Goal: Entertainment & Leisure: Consume media (video, audio)

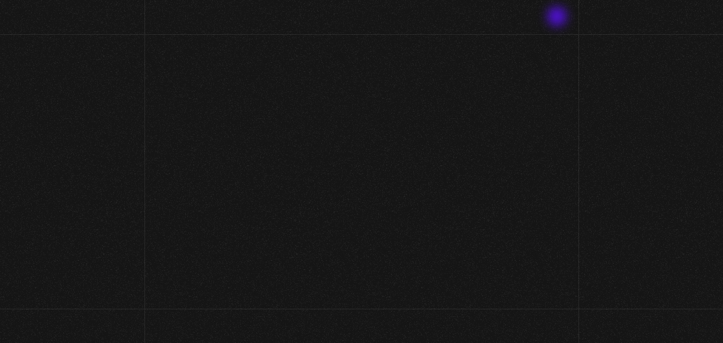
scroll to position [54, 0]
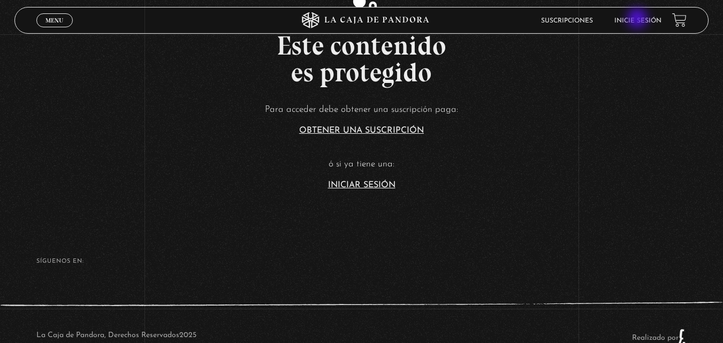
click at [639, 19] on link "Inicie sesión" at bounding box center [638, 21] width 47 height 6
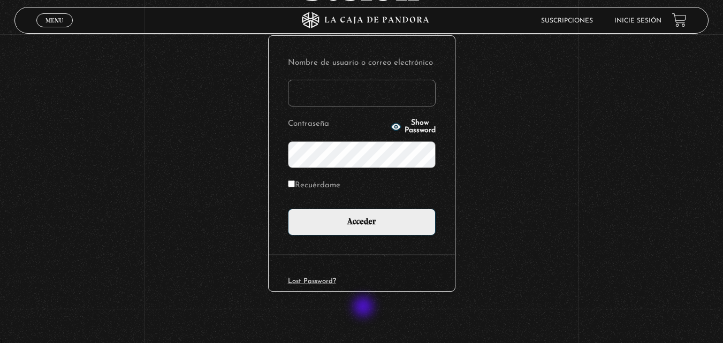
scroll to position [127, 0]
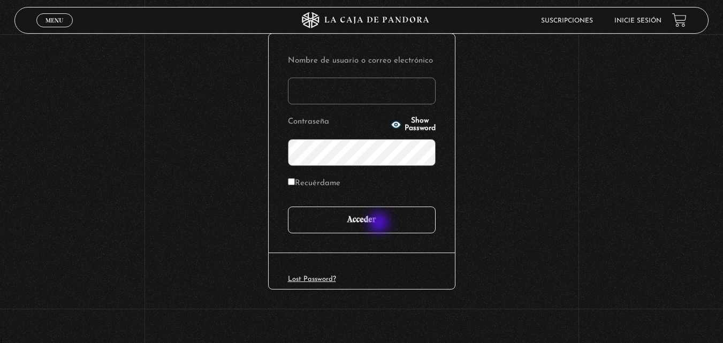
type input "[EMAIL_ADDRESS][DOMAIN_NAME]"
click at [380, 220] on input "Acceder" at bounding box center [362, 220] width 148 height 27
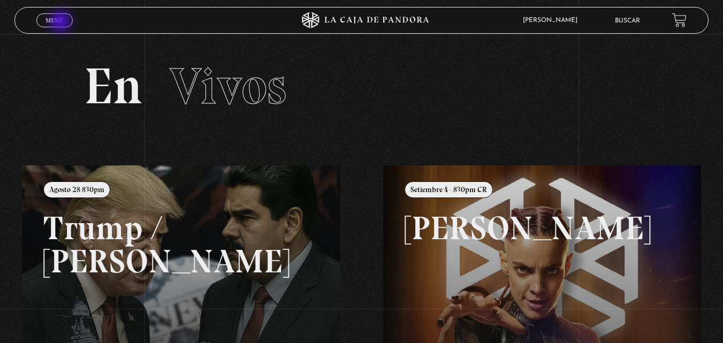
click at [62, 22] on span "Menu" at bounding box center [55, 20] width 18 height 6
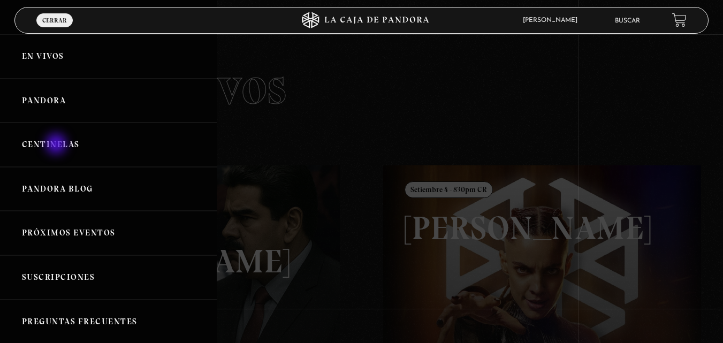
click at [57, 146] on link "Centinelas" at bounding box center [108, 145] width 217 height 44
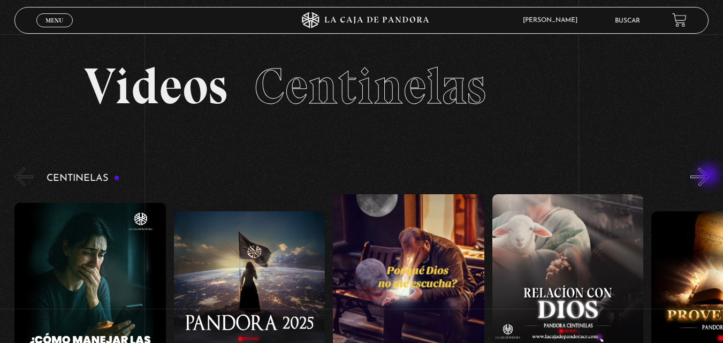
click at [709, 176] on button "»" at bounding box center [700, 177] width 19 height 19
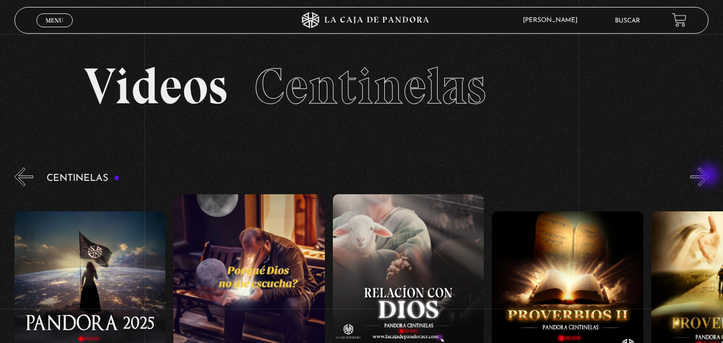
click at [709, 176] on button "»" at bounding box center [700, 177] width 19 height 19
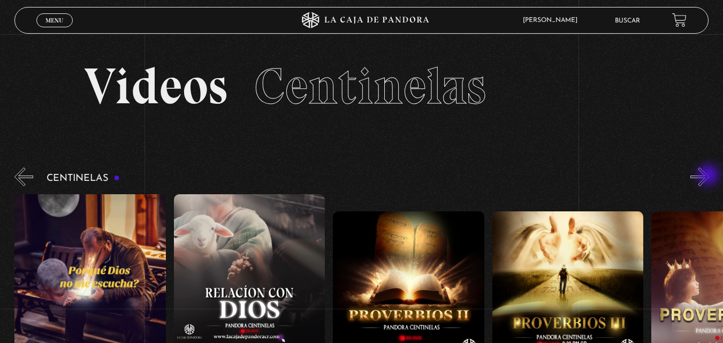
click at [709, 176] on button "»" at bounding box center [700, 177] width 19 height 19
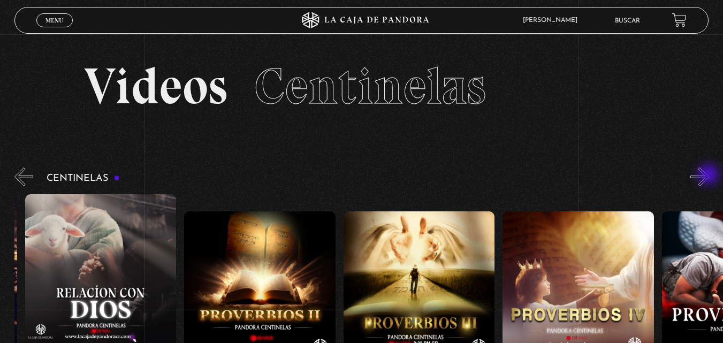
click at [709, 176] on button "»" at bounding box center [700, 177] width 19 height 19
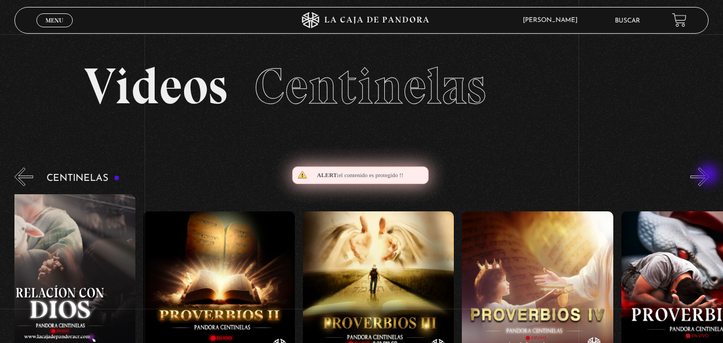
click at [709, 176] on button "»" at bounding box center [700, 177] width 19 height 19
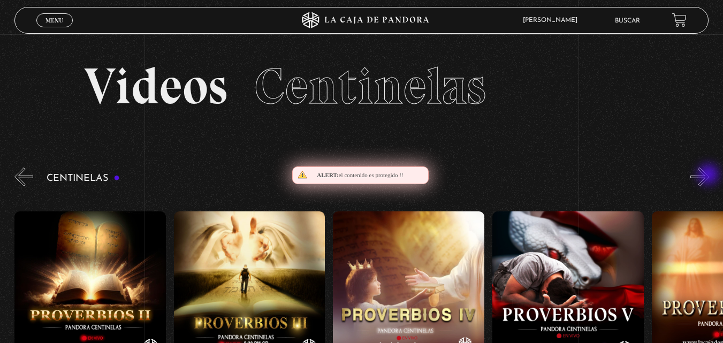
click at [709, 176] on button "»" at bounding box center [700, 177] width 19 height 19
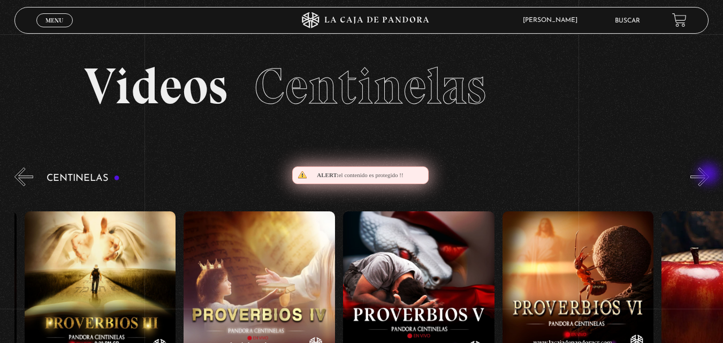
click at [709, 175] on button "»" at bounding box center [700, 177] width 19 height 19
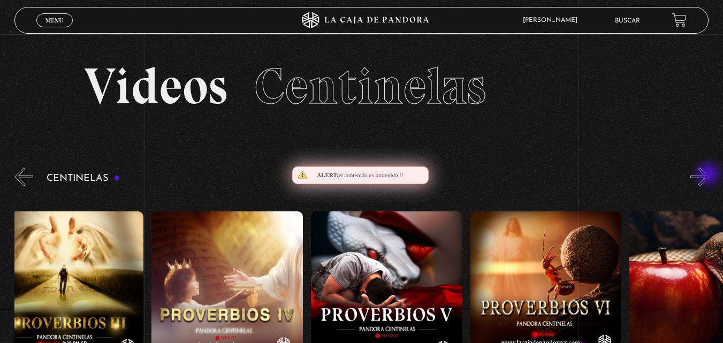
click at [709, 175] on button "»" at bounding box center [700, 177] width 19 height 19
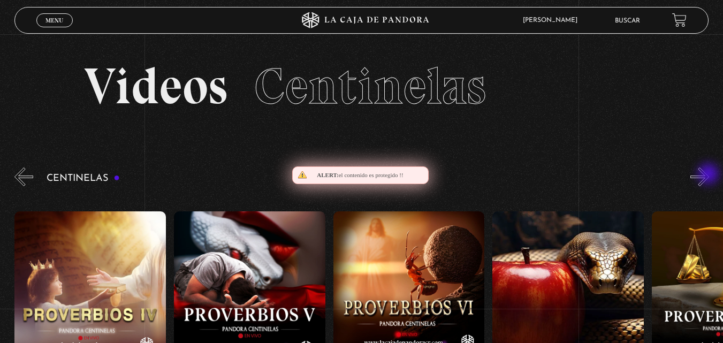
click at [709, 175] on button "»" at bounding box center [700, 177] width 19 height 19
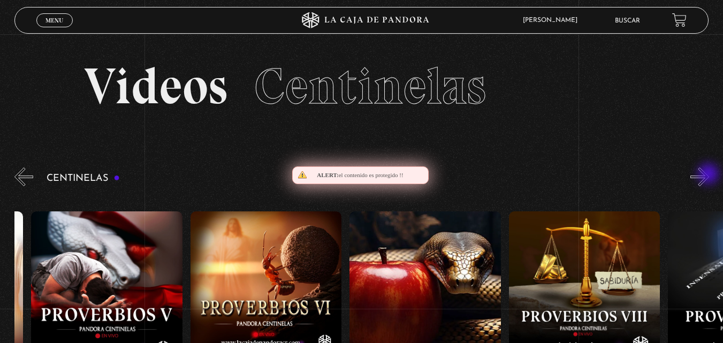
click at [709, 175] on button "»" at bounding box center [700, 177] width 19 height 19
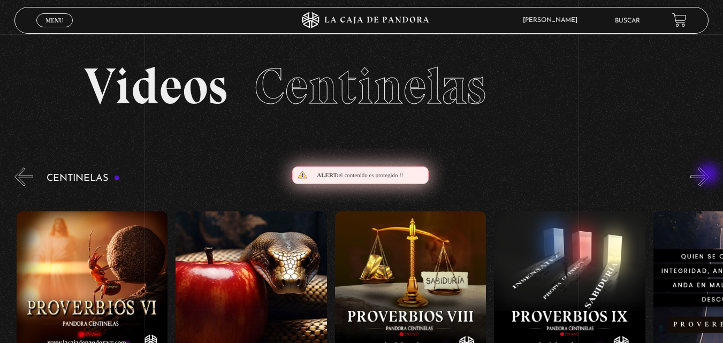
click at [709, 175] on button "»" at bounding box center [700, 177] width 19 height 19
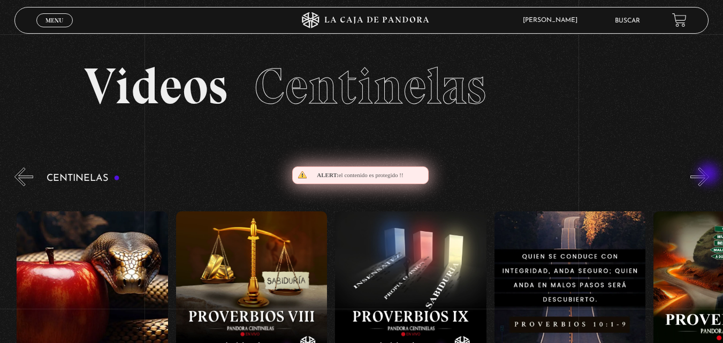
click at [709, 175] on button "»" at bounding box center [700, 177] width 19 height 19
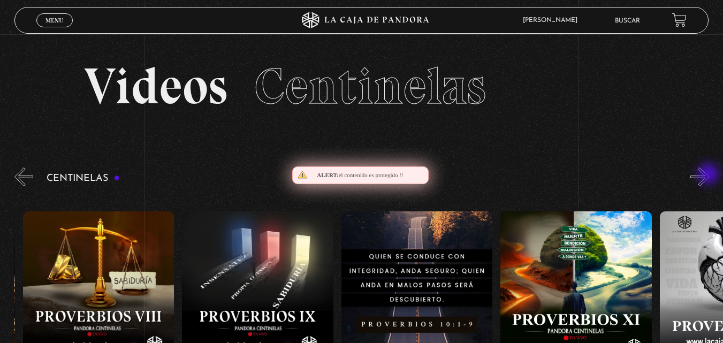
click at [709, 175] on button "»" at bounding box center [700, 177] width 19 height 19
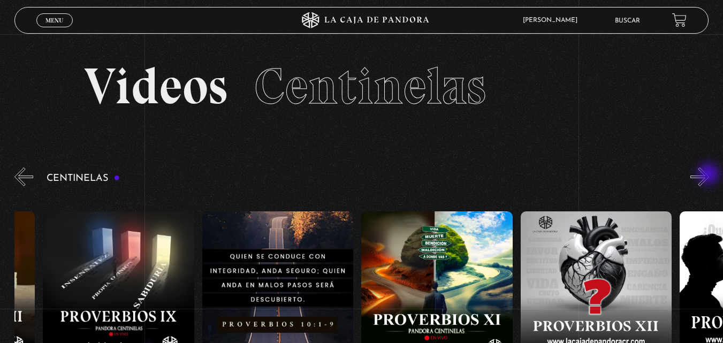
click at [709, 175] on button "»" at bounding box center [700, 177] width 19 height 19
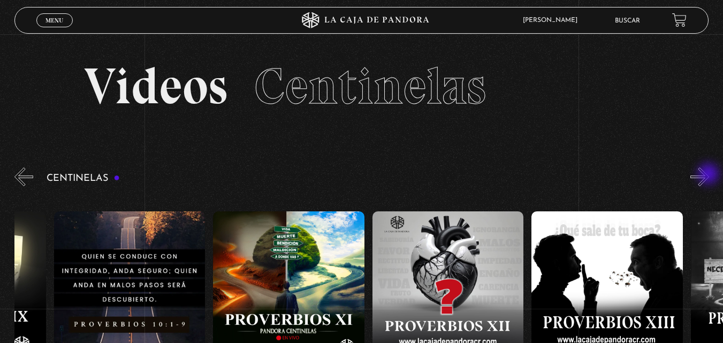
click at [709, 175] on button "»" at bounding box center [700, 177] width 19 height 19
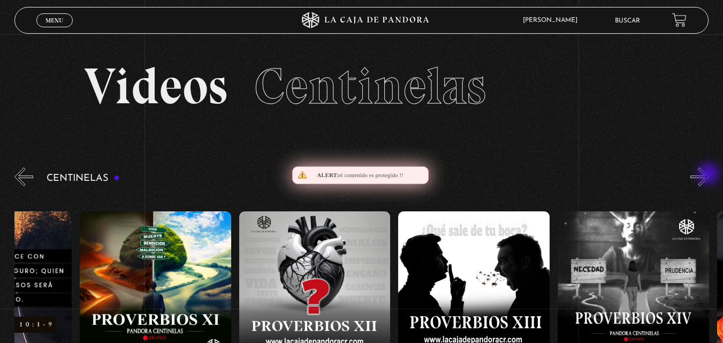
click at [709, 175] on button "»" at bounding box center [700, 177] width 19 height 19
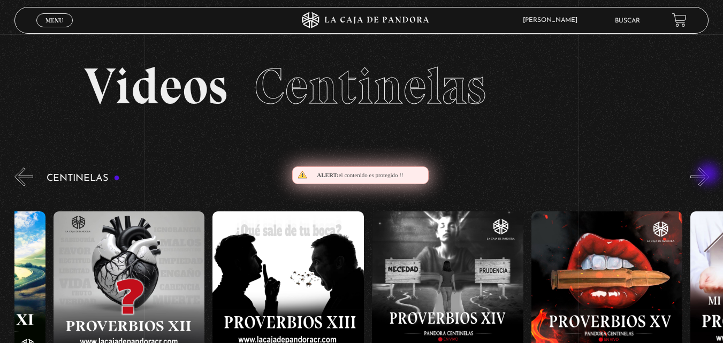
click at [709, 175] on button "»" at bounding box center [700, 177] width 19 height 19
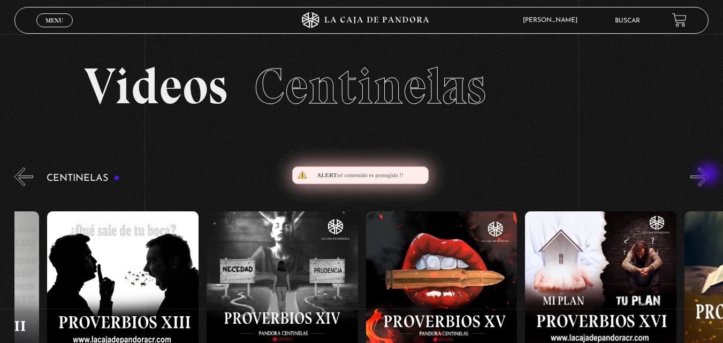
click at [709, 175] on button "»" at bounding box center [700, 177] width 19 height 19
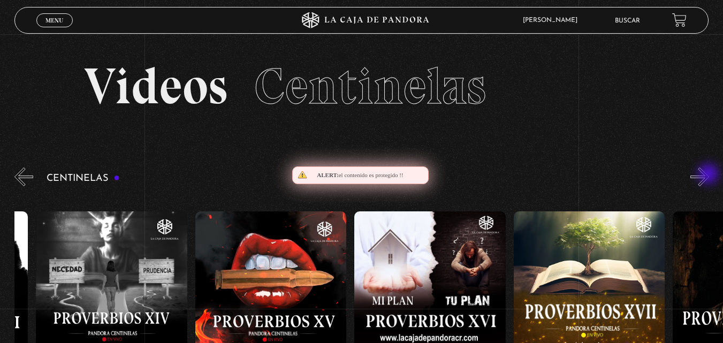
click at [709, 175] on button "»" at bounding box center [700, 177] width 19 height 19
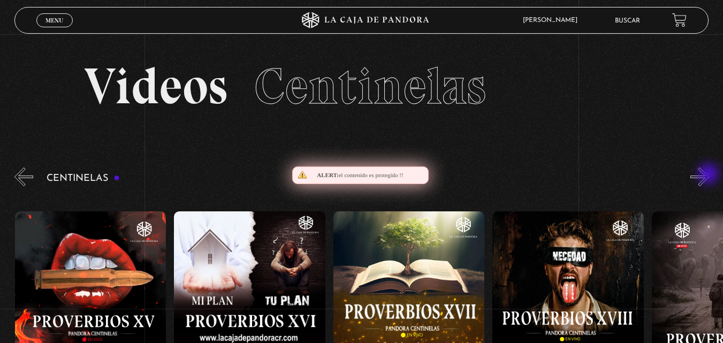
click at [709, 175] on button "»" at bounding box center [700, 177] width 19 height 19
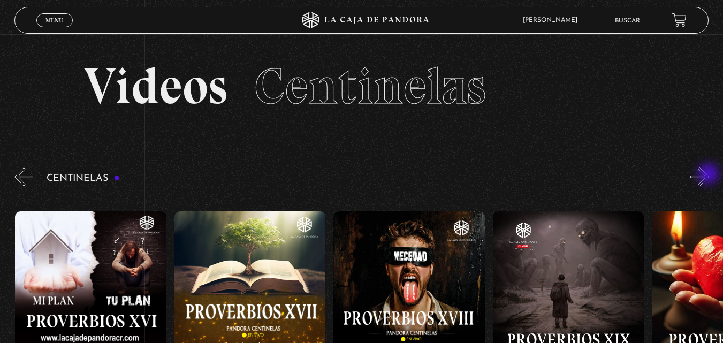
click at [709, 175] on button "»" at bounding box center [700, 177] width 19 height 19
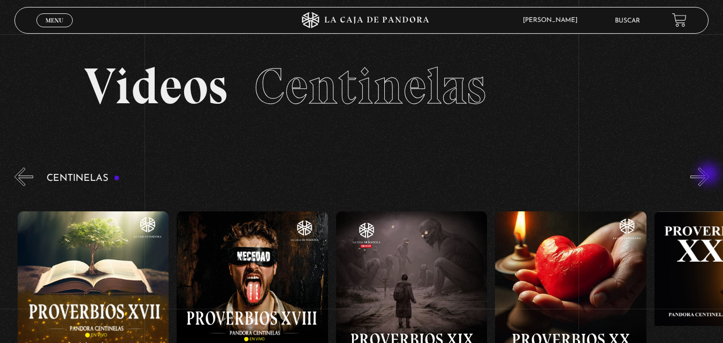
click at [709, 175] on button "»" at bounding box center [700, 177] width 19 height 19
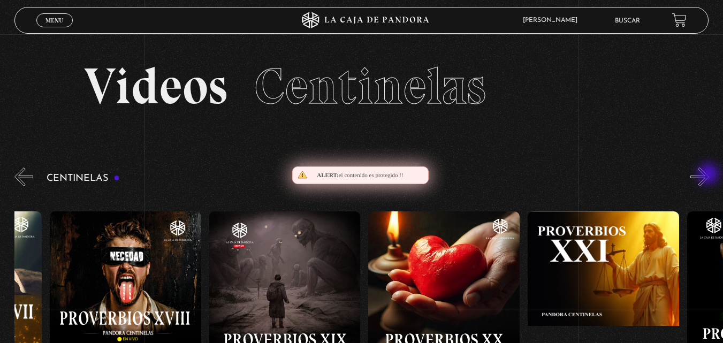
click at [709, 175] on button "»" at bounding box center [700, 177] width 19 height 19
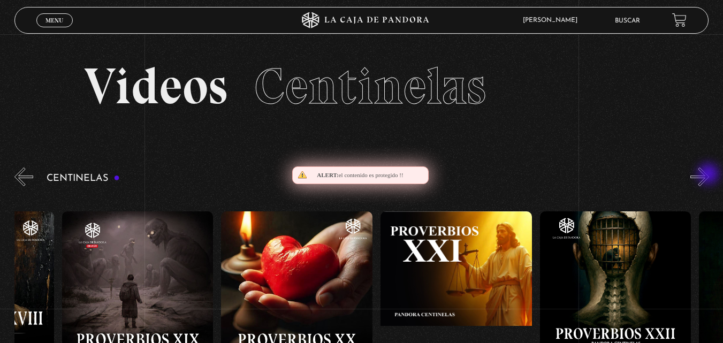
click at [709, 175] on button "»" at bounding box center [700, 177] width 19 height 19
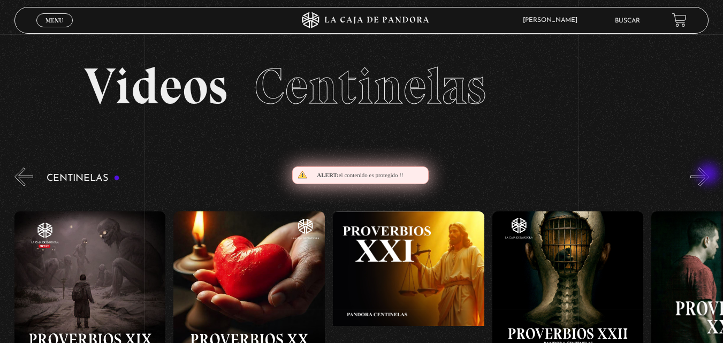
click at [709, 175] on button "»" at bounding box center [700, 177] width 19 height 19
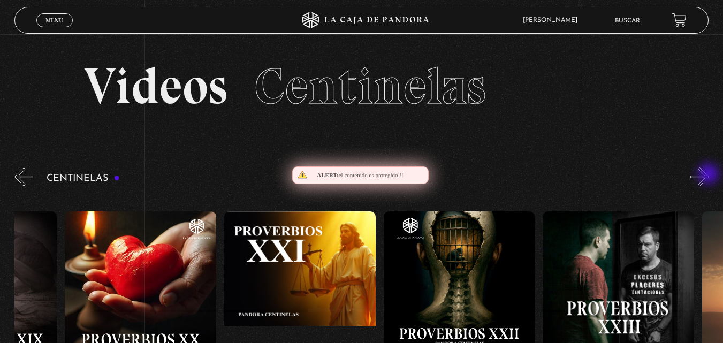
click at [709, 175] on button "»" at bounding box center [700, 177] width 19 height 19
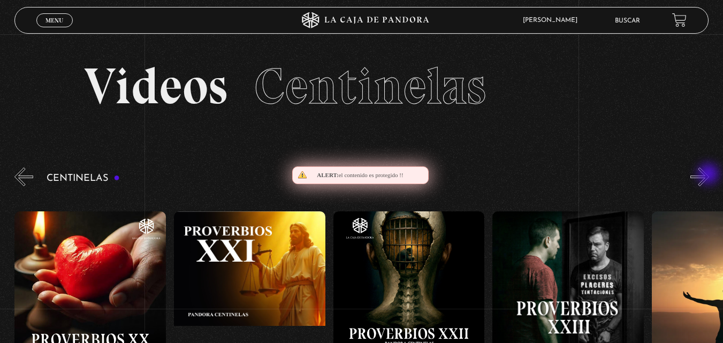
click at [709, 175] on button "»" at bounding box center [700, 177] width 19 height 19
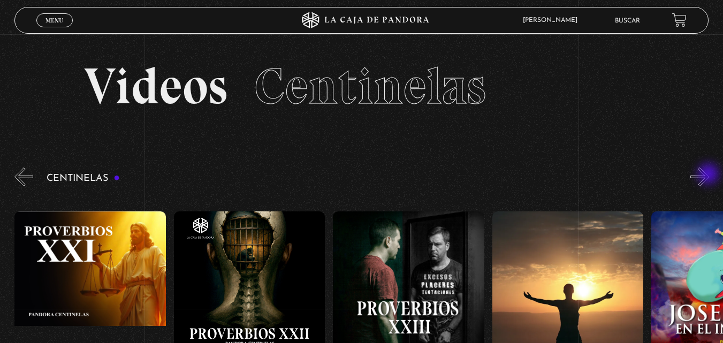
click at [709, 175] on button "»" at bounding box center [700, 177] width 19 height 19
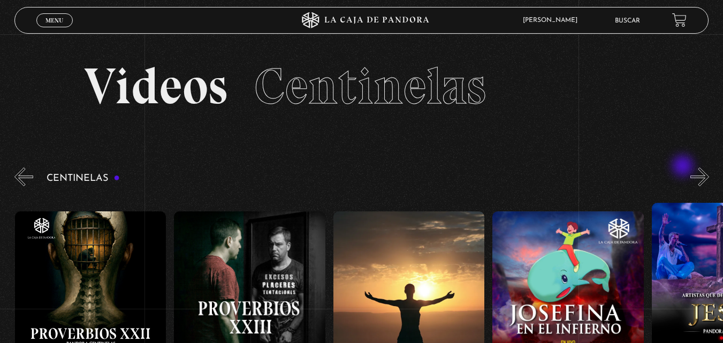
scroll to position [54, 0]
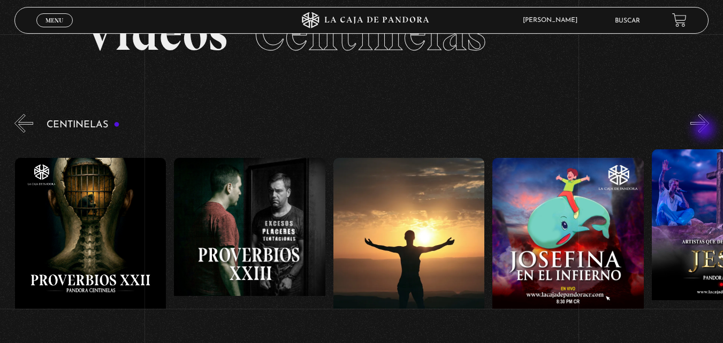
click at [706, 131] on button "»" at bounding box center [700, 123] width 19 height 19
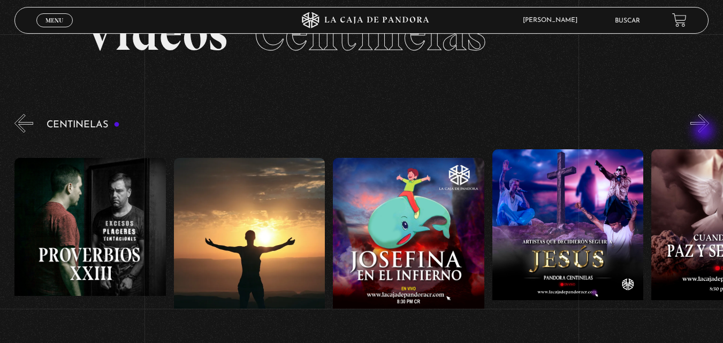
click at [705, 132] on button "»" at bounding box center [700, 123] width 19 height 19
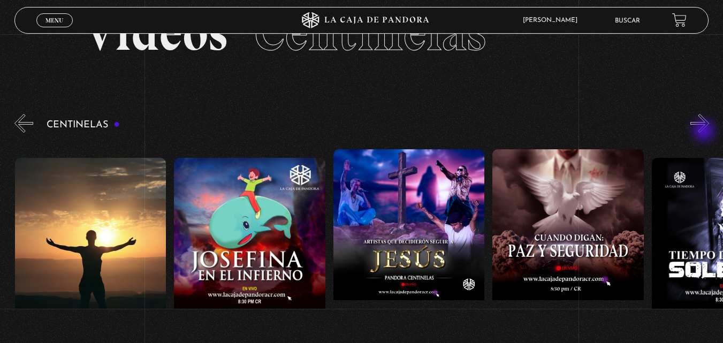
click at [705, 132] on button "»" at bounding box center [700, 123] width 19 height 19
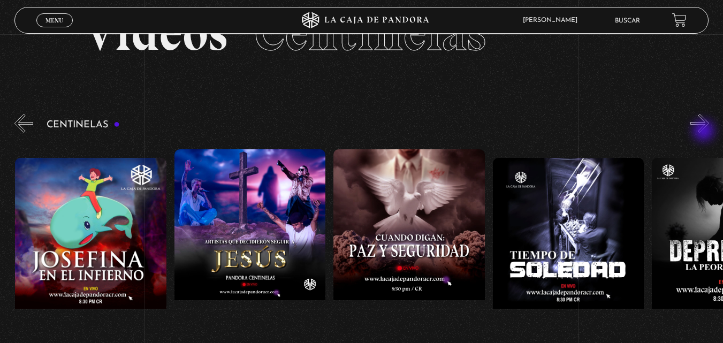
click at [705, 132] on button "»" at bounding box center [700, 123] width 19 height 19
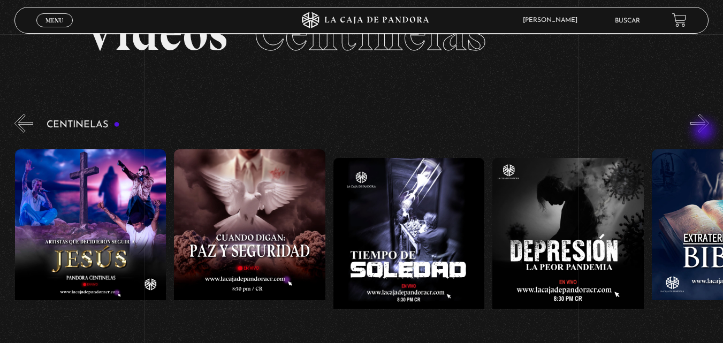
click at [705, 132] on button "»" at bounding box center [700, 123] width 19 height 19
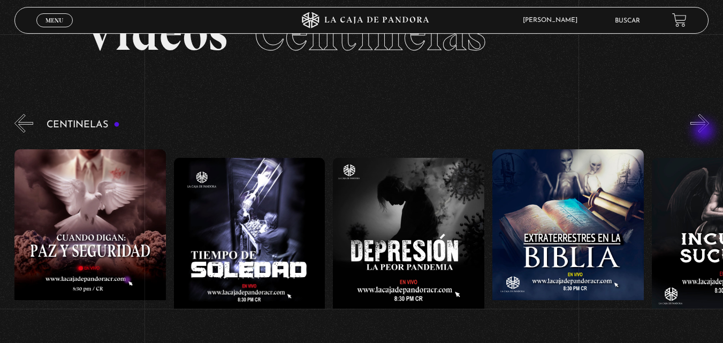
click at [705, 132] on button "»" at bounding box center [700, 123] width 19 height 19
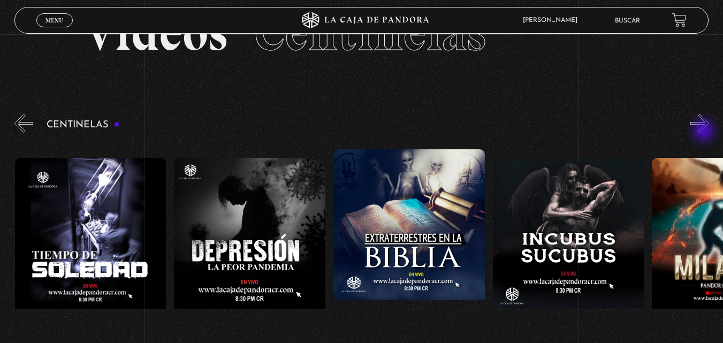
click at [705, 132] on button "»" at bounding box center [700, 123] width 19 height 19
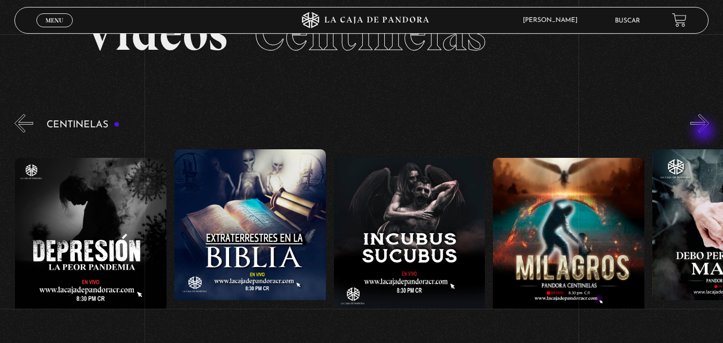
click at [705, 132] on button "»" at bounding box center [700, 123] width 19 height 19
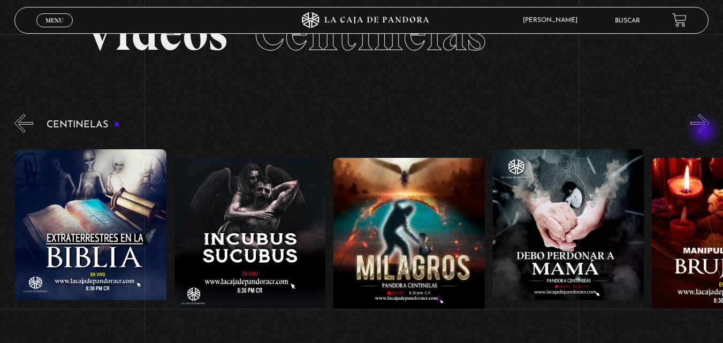
click at [705, 132] on button "»" at bounding box center [700, 123] width 19 height 19
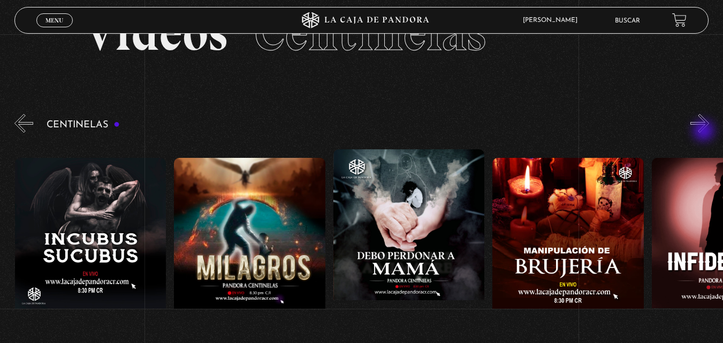
click at [705, 132] on button "»" at bounding box center [700, 123] width 19 height 19
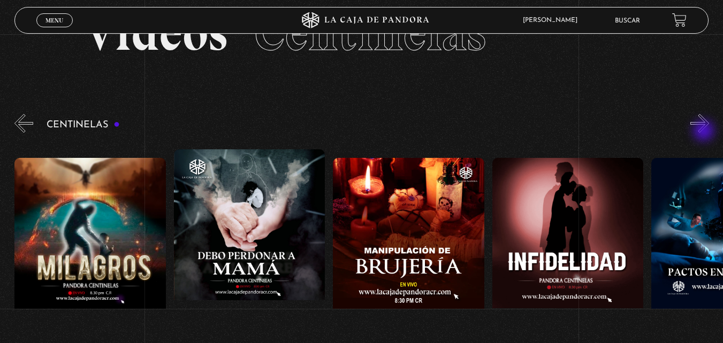
click at [705, 132] on button "»" at bounding box center [700, 123] width 19 height 19
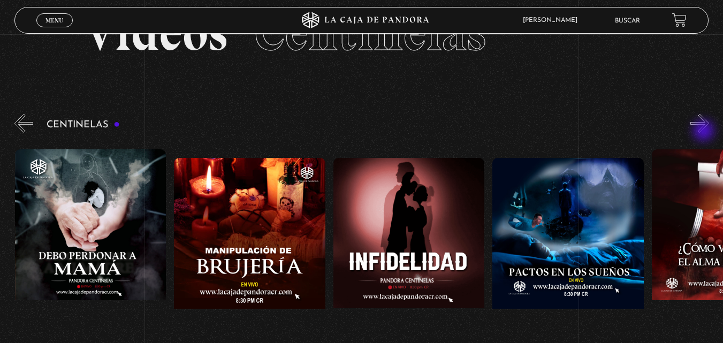
click at [705, 132] on button "»" at bounding box center [700, 123] width 19 height 19
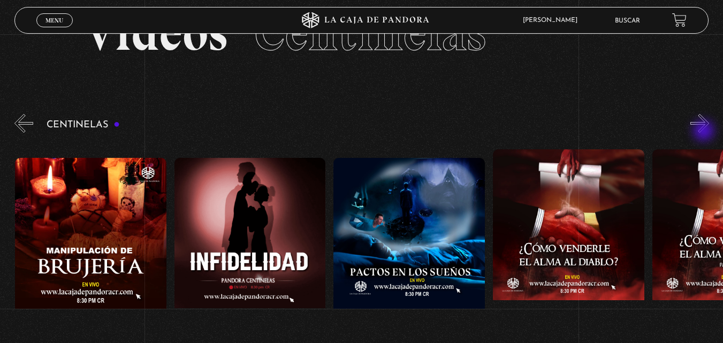
click at [705, 132] on button "»" at bounding box center [700, 123] width 19 height 19
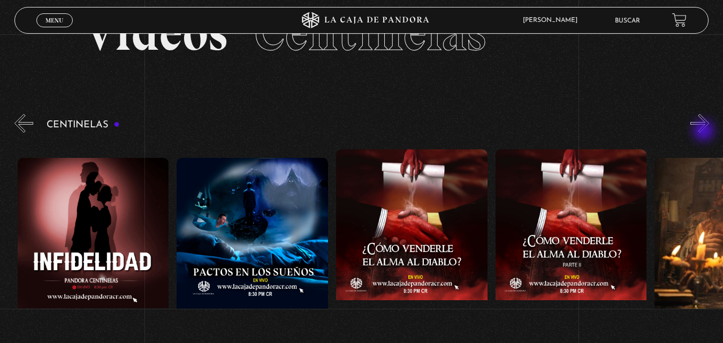
click at [705, 132] on button "»" at bounding box center [700, 123] width 19 height 19
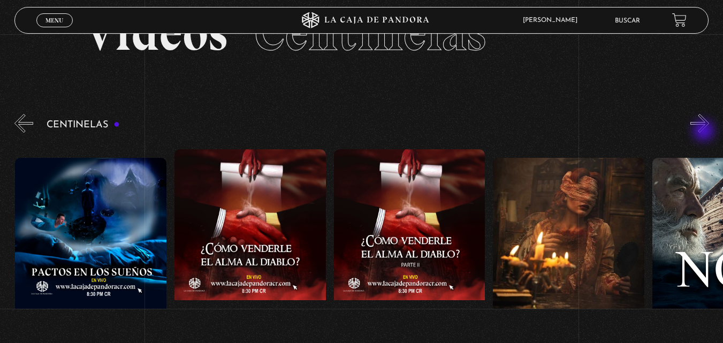
click at [705, 132] on button "»" at bounding box center [700, 123] width 19 height 19
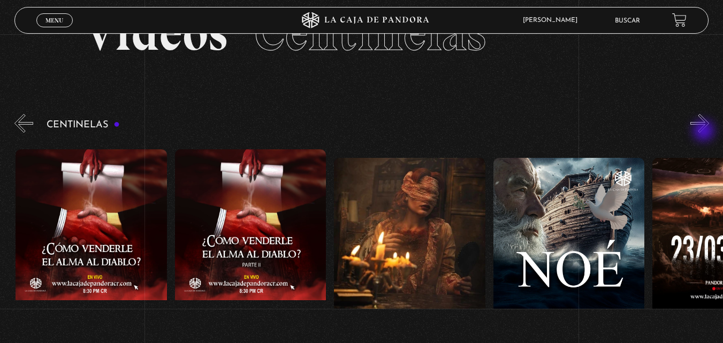
click at [705, 132] on button "»" at bounding box center [700, 123] width 19 height 19
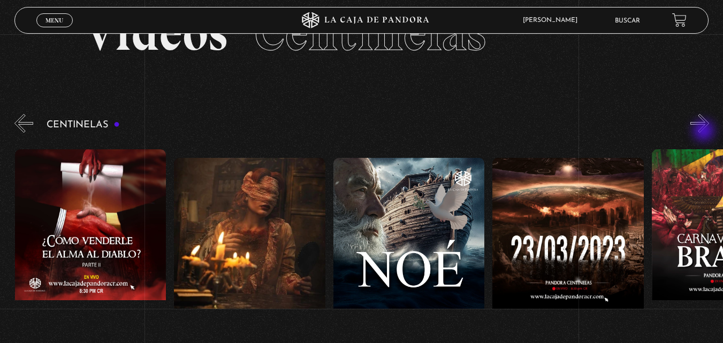
click at [705, 132] on button "»" at bounding box center [700, 123] width 19 height 19
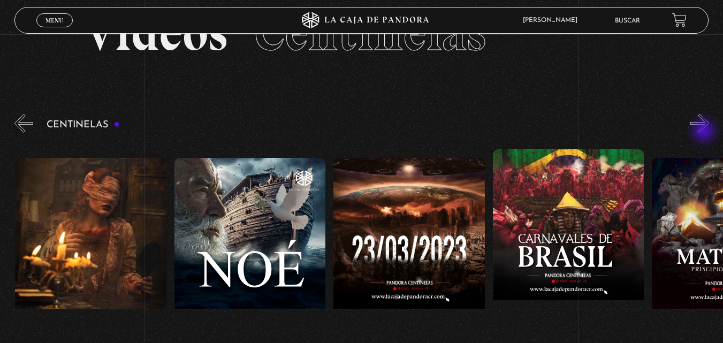
scroll to position [0, 6532]
click at [705, 132] on button "»" at bounding box center [700, 123] width 19 height 19
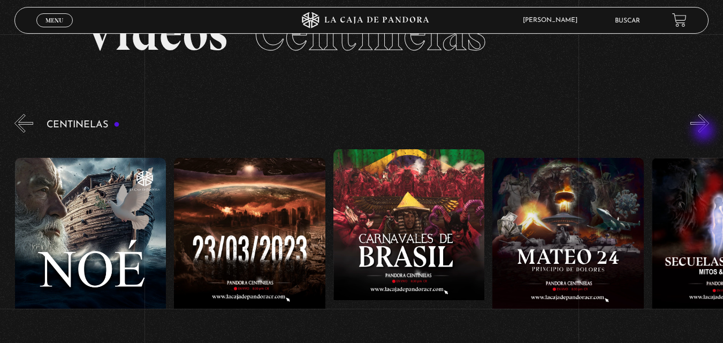
click at [705, 132] on button "»" at bounding box center [700, 123] width 19 height 19
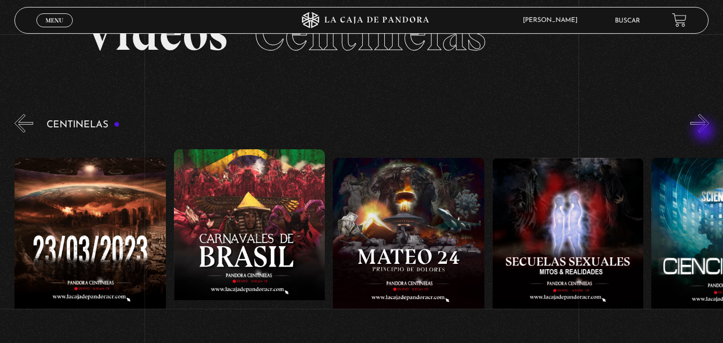
click at [705, 132] on button "»" at bounding box center [700, 123] width 19 height 19
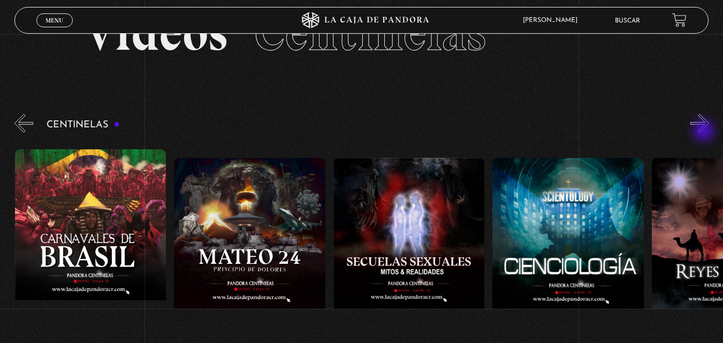
click at [705, 132] on button "»" at bounding box center [700, 123] width 19 height 19
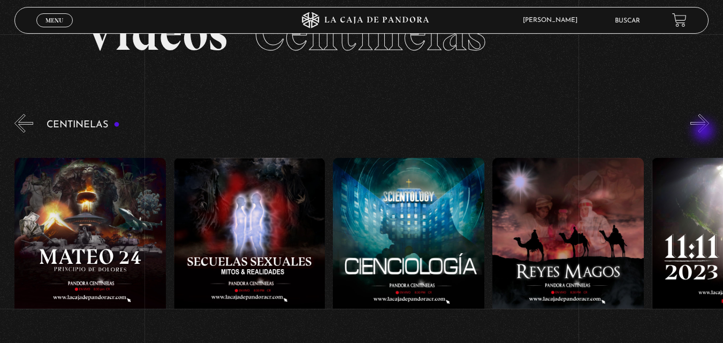
click at [705, 132] on button "»" at bounding box center [700, 123] width 19 height 19
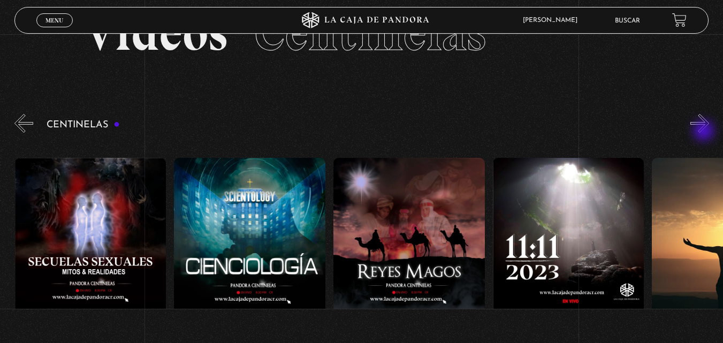
click at [705, 132] on button "»" at bounding box center [700, 123] width 19 height 19
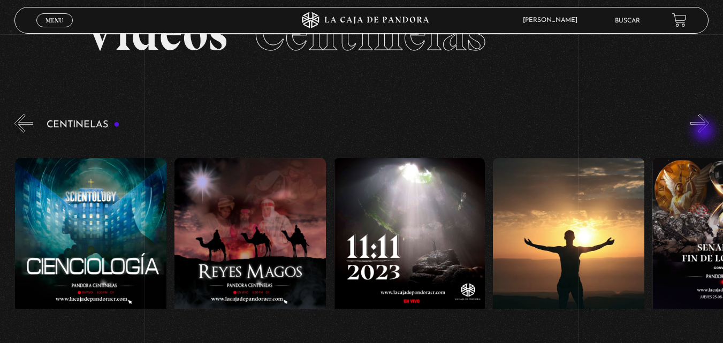
click at [705, 132] on button "»" at bounding box center [700, 123] width 19 height 19
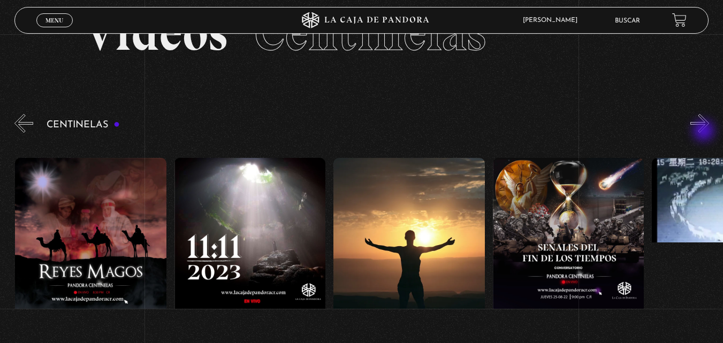
click at [705, 132] on button "»" at bounding box center [700, 123] width 19 height 19
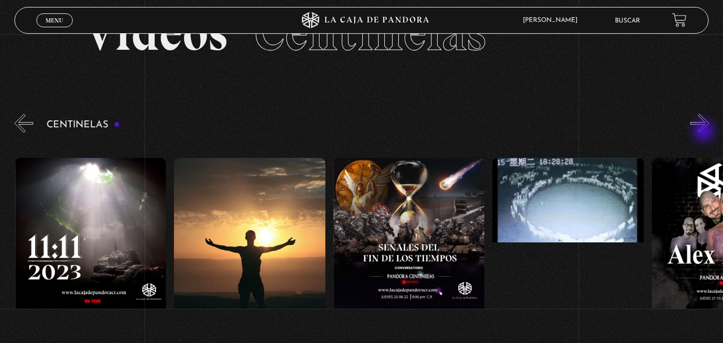
click at [705, 132] on button "»" at bounding box center [700, 123] width 19 height 19
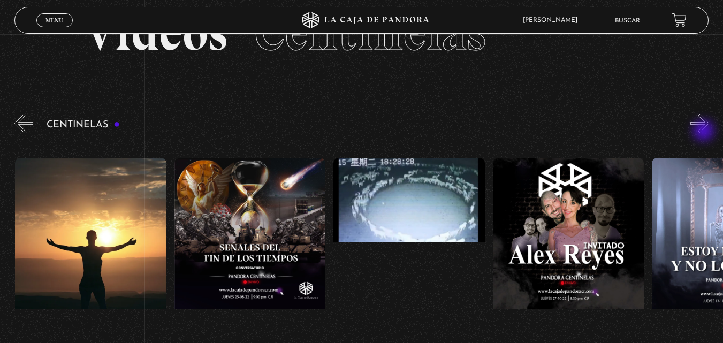
click at [705, 132] on button "»" at bounding box center [700, 123] width 19 height 19
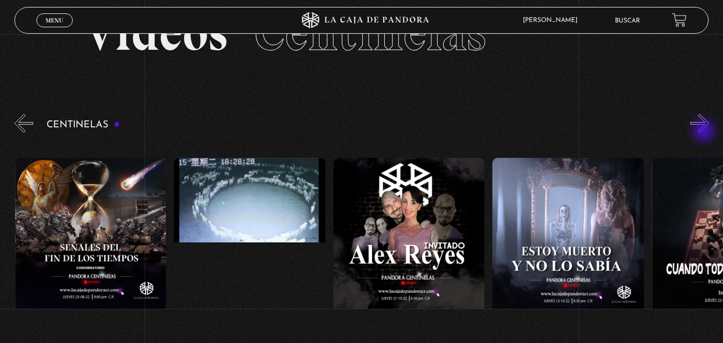
click at [705, 132] on button "»" at bounding box center [700, 123] width 19 height 19
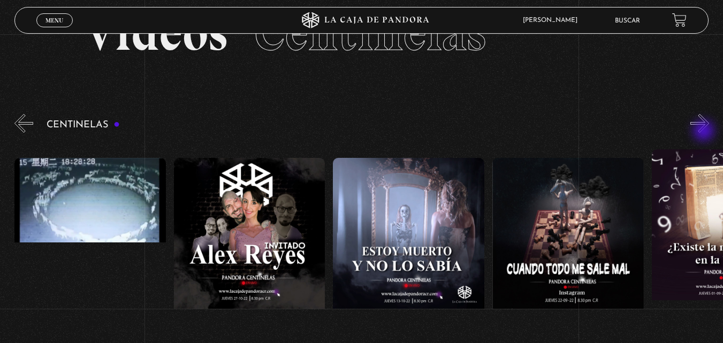
click at [705, 132] on button "»" at bounding box center [700, 123] width 19 height 19
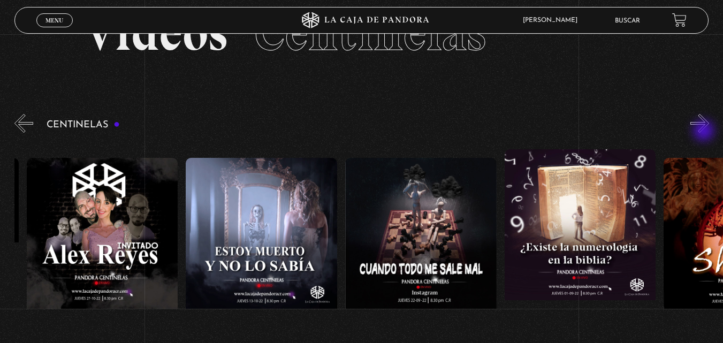
scroll to position [0, 8443]
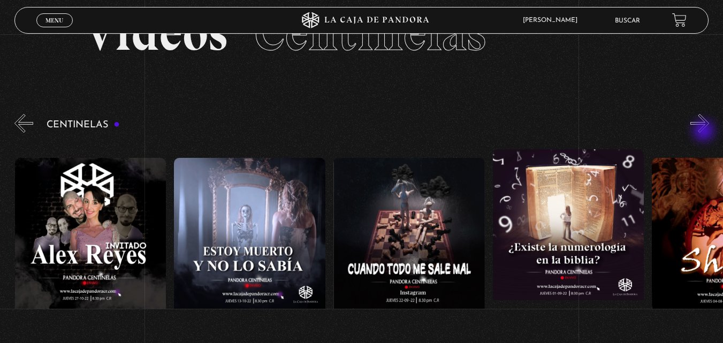
click at [705, 132] on button "»" at bounding box center [700, 123] width 19 height 19
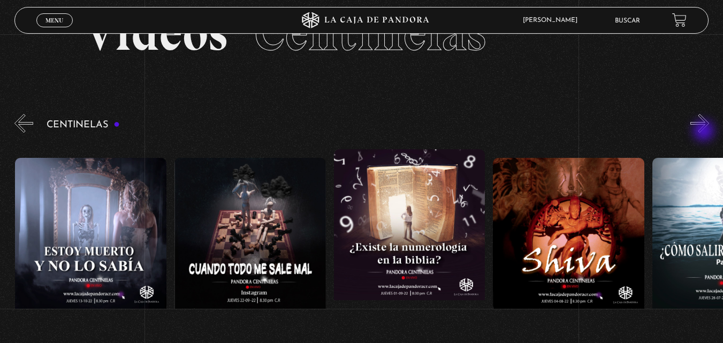
click at [705, 132] on button "»" at bounding box center [700, 123] width 19 height 19
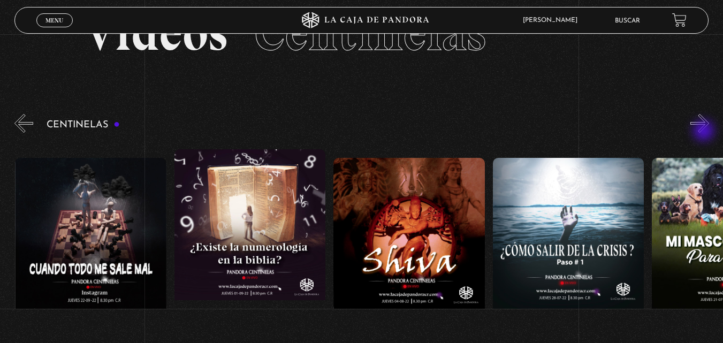
click at [705, 132] on button "»" at bounding box center [700, 123] width 19 height 19
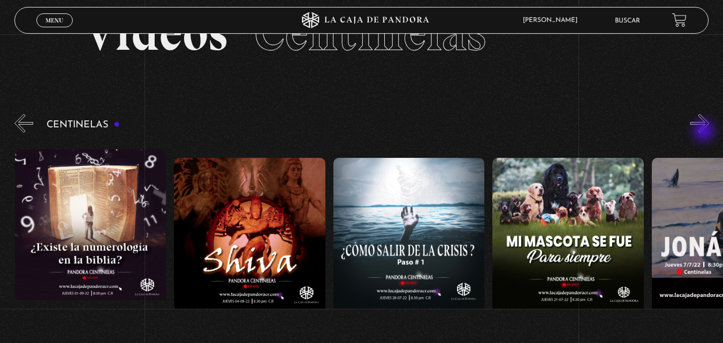
click at [705, 132] on button "»" at bounding box center [700, 123] width 19 height 19
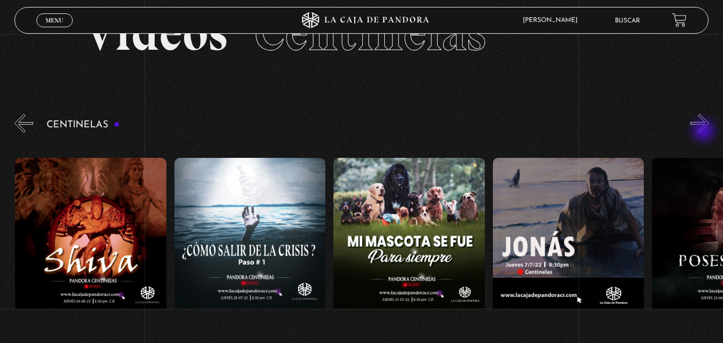
click at [705, 132] on button "»" at bounding box center [700, 123] width 19 height 19
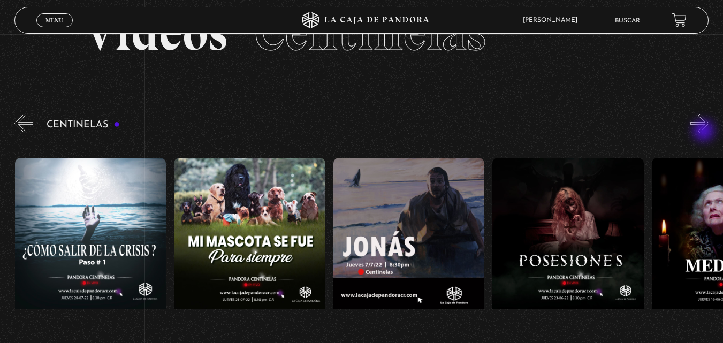
click at [705, 132] on button "»" at bounding box center [700, 123] width 19 height 19
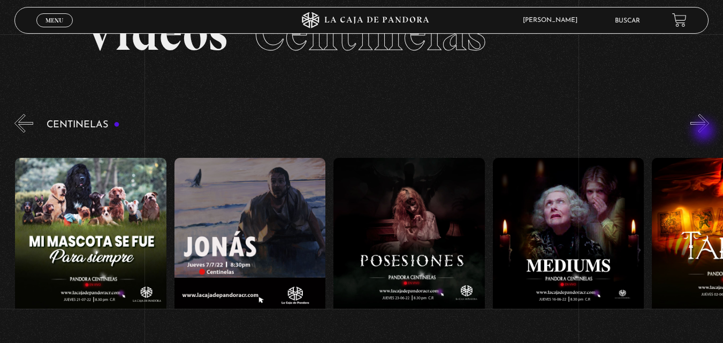
click at [705, 132] on button "»" at bounding box center [700, 123] width 19 height 19
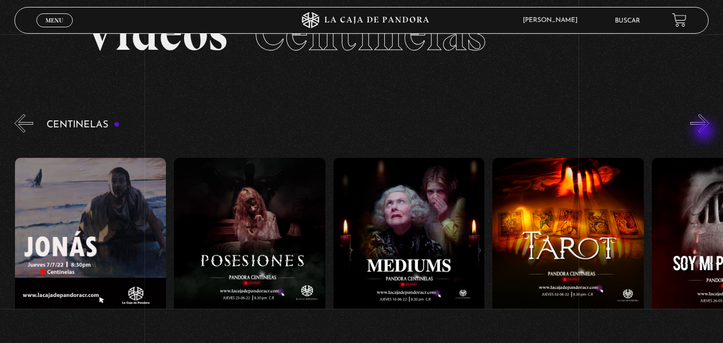
click at [705, 132] on button "»" at bounding box center [700, 123] width 19 height 19
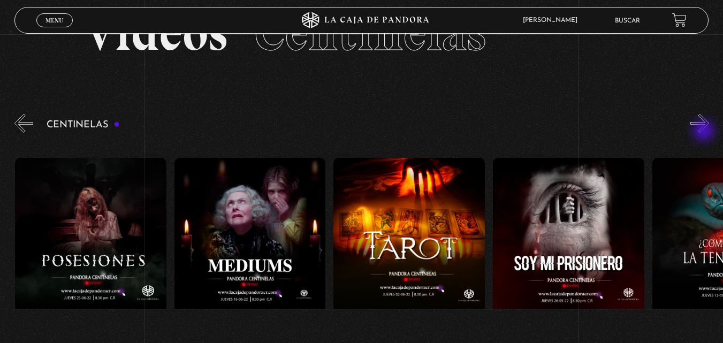
click at [705, 132] on button "»" at bounding box center [700, 123] width 19 height 19
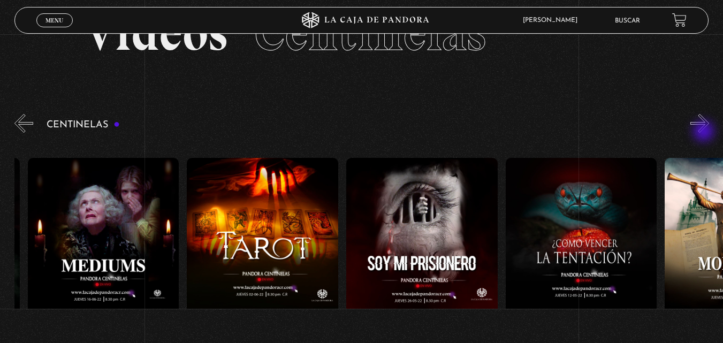
scroll to position [0, 9877]
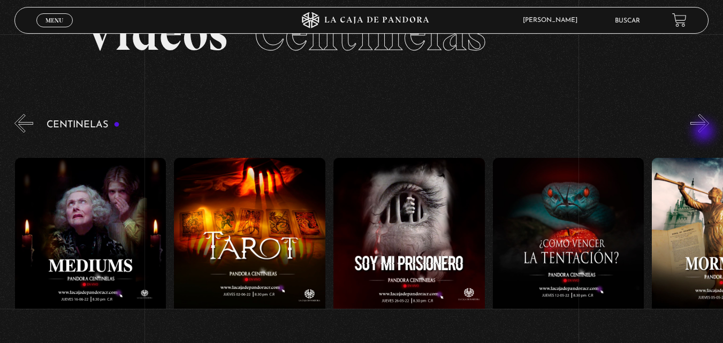
click at [705, 132] on button "»" at bounding box center [700, 123] width 19 height 19
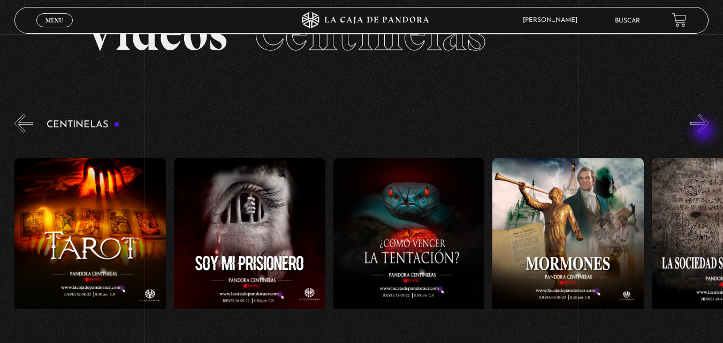
click at [705, 132] on button "»" at bounding box center [700, 123] width 19 height 19
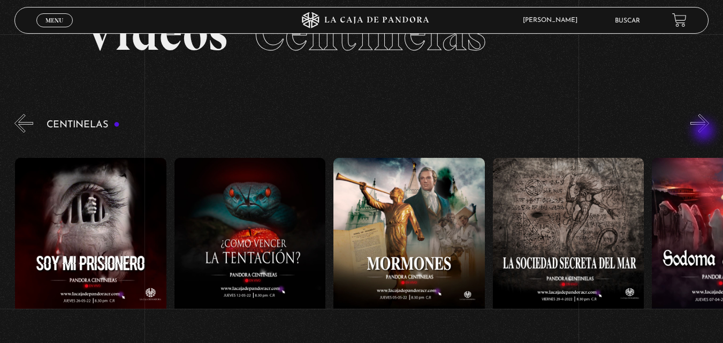
click at [705, 132] on button "»" at bounding box center [700, 123] width 19 height 19
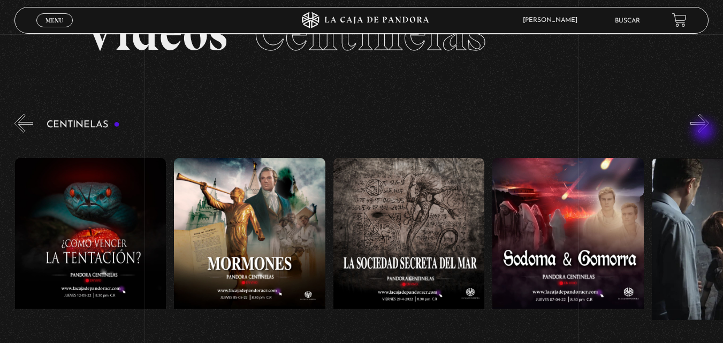
click at [705, 132] on button "»" at bounding box center [700, 123] width 19 height 19
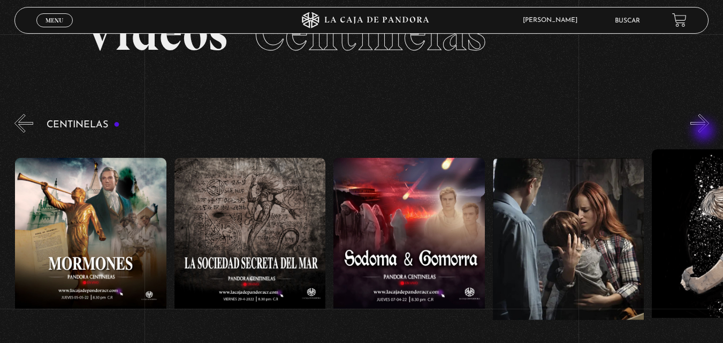
click at [705, 132] on button "»" at bounding box center [700, 123] width 19 height 19
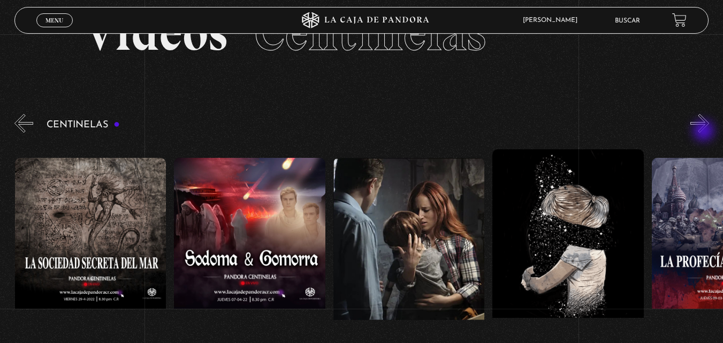
click at [705, 132] on button "»" at bounding box center [700, 123] width 19 height 19
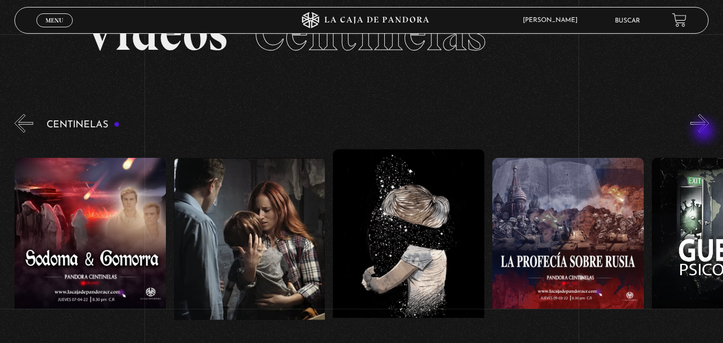
click at [705, 132] on button "»" at bounding box center [700, 123] width 19 height 19
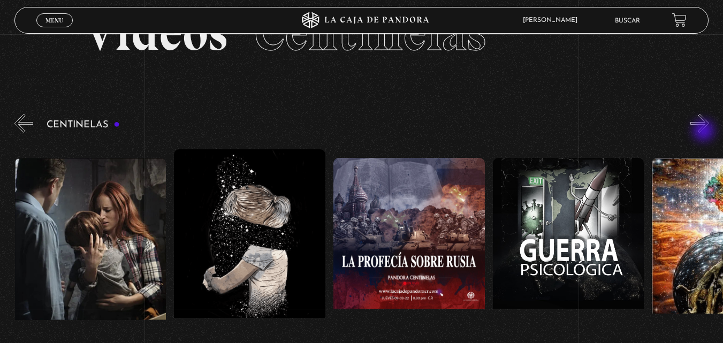
click at [705, 132] on button "»" at bounding box center [700, 123] width 19 height 19
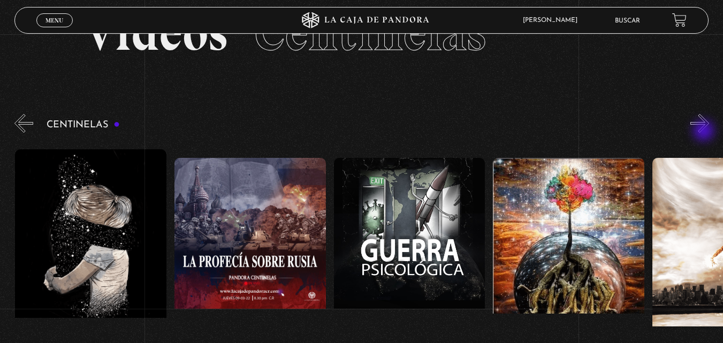
click at [705, 132] on button "»" at bounding box center [700, 123] width 19 height 19
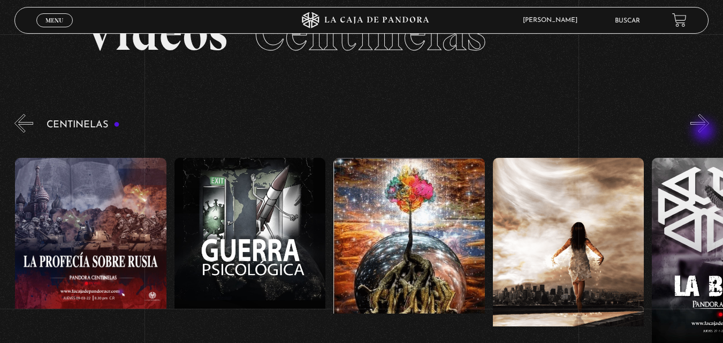
click at [705, 132] on button "»" at bounding box center [700, 123] width 19 height 19
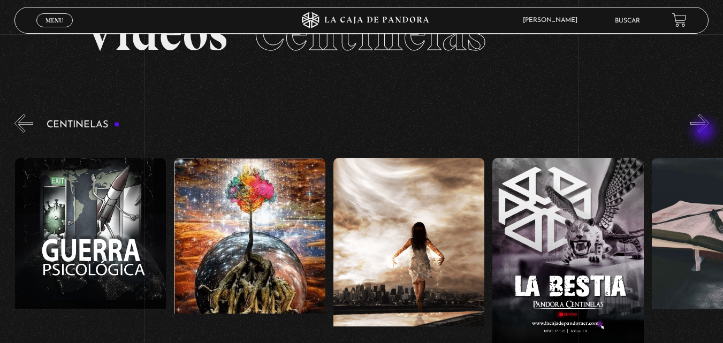
click at [705, 132] on button "»" at bounding box center [700, 123] width 19 height 19
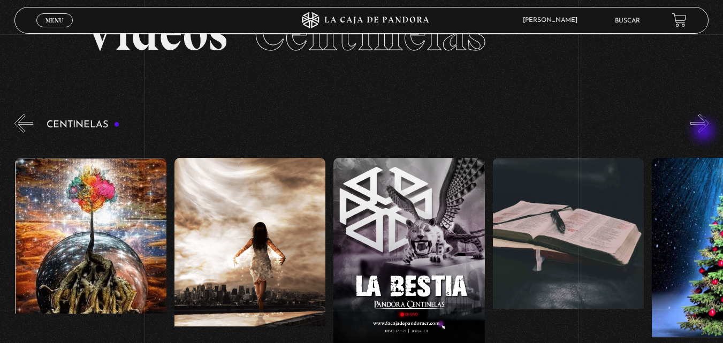
click at [705, 132] on button "»" at bounding box center [700, 123] width 19 height 19
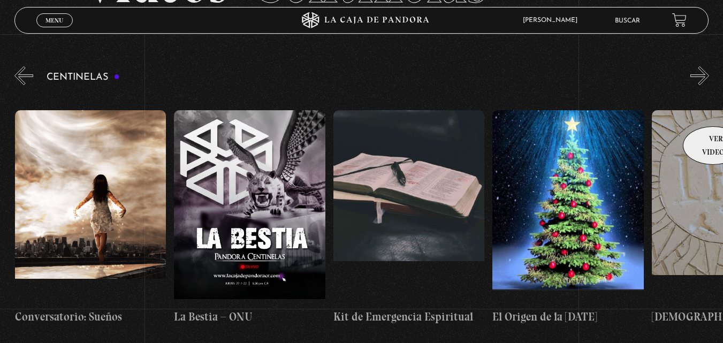
scroll to position [54, 0]
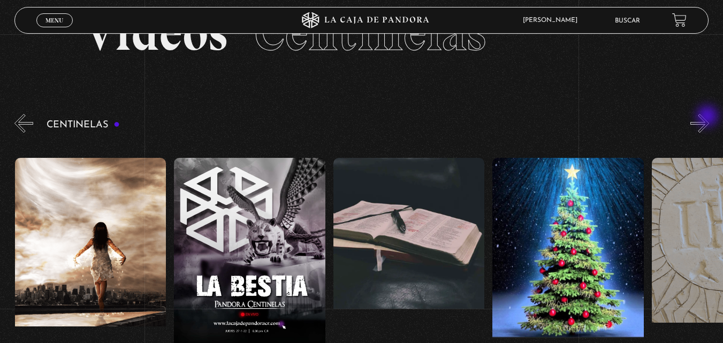
click at [708, 119] on button "»" at bounding box center [700, 123] width 19 height 19
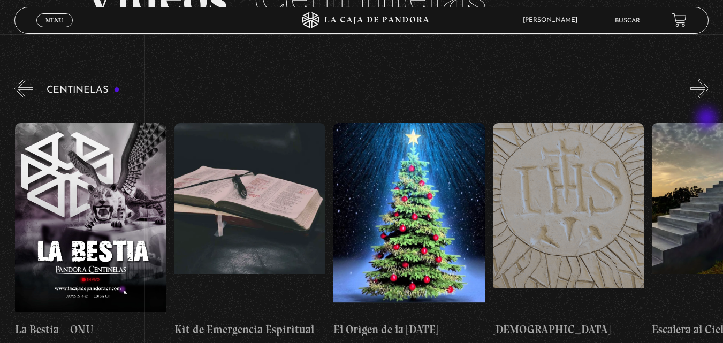
scroll to position [107, 0]
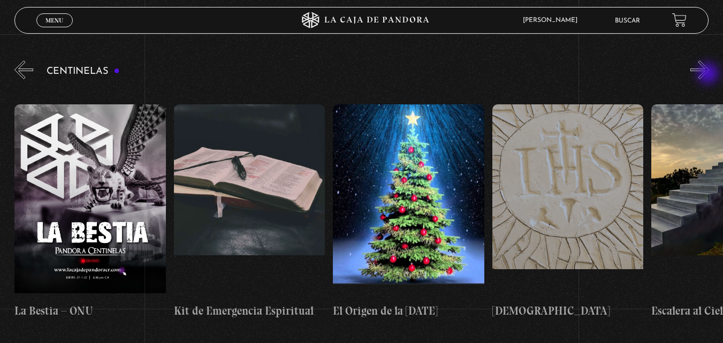
click at [709, 74] on button "»" at bounding box center [700, 70] width 19 height 19
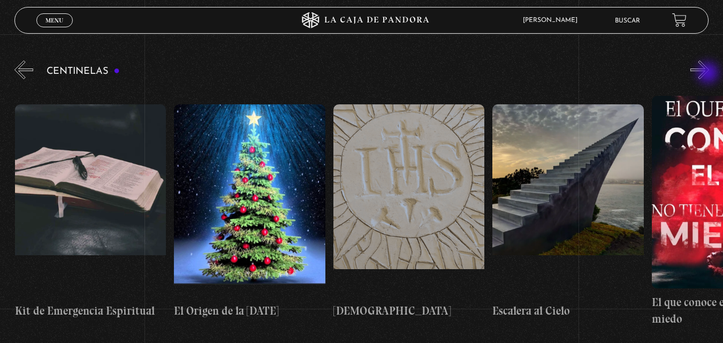
click at [709, 74] on button "»" at bounding box center [700, 70] width 19 height 19
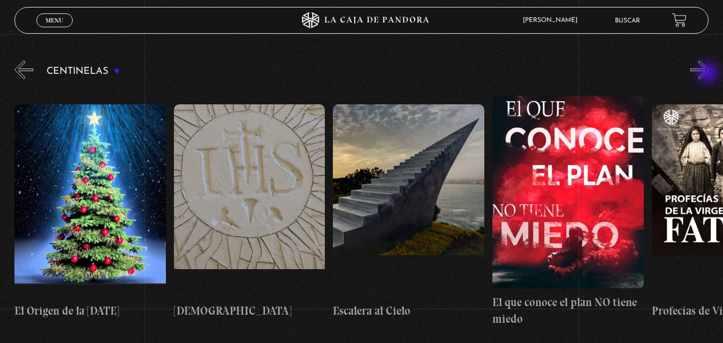
click at [709, 74] on button "»" at bounding box center [700, 70] width 19 height 19
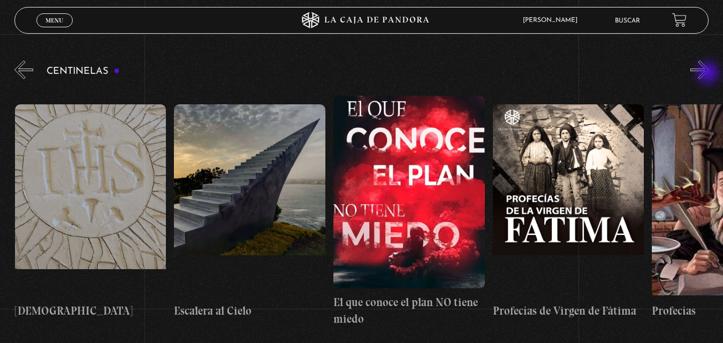
click at [709, 74] on button "»" at bounding box center [700, 70] width 19 height 19
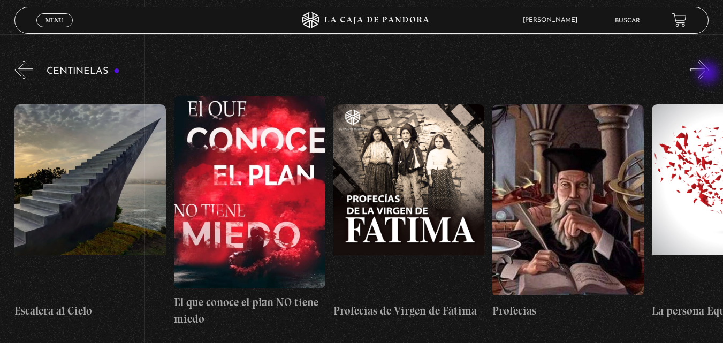
click at [709, 74] on button "»" at bounding box center [700, 70] width 19 height 19
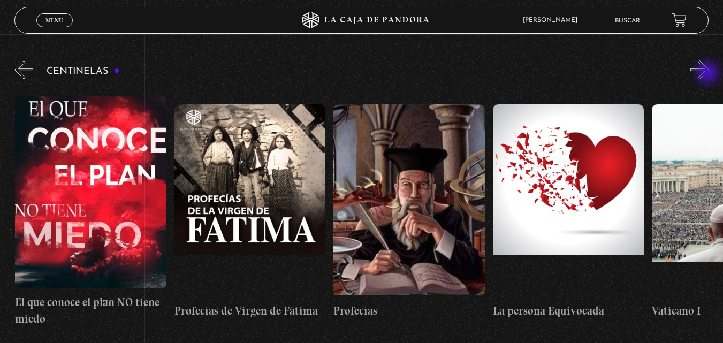
click at [709, 74] on button "»" at bounding box center [700, 70] width 19 height 19
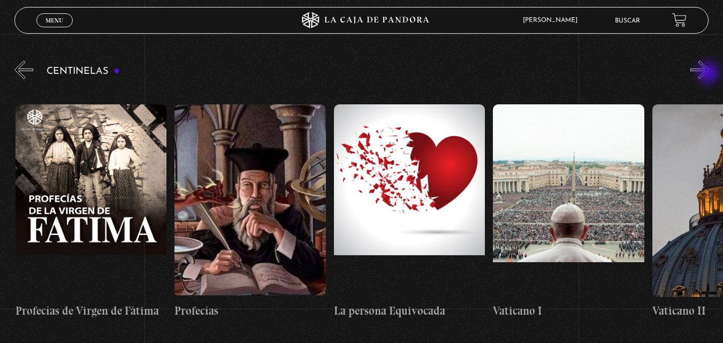
click at [709, 74] on button "»" at bounding box center [700, 70] width 19 height 19
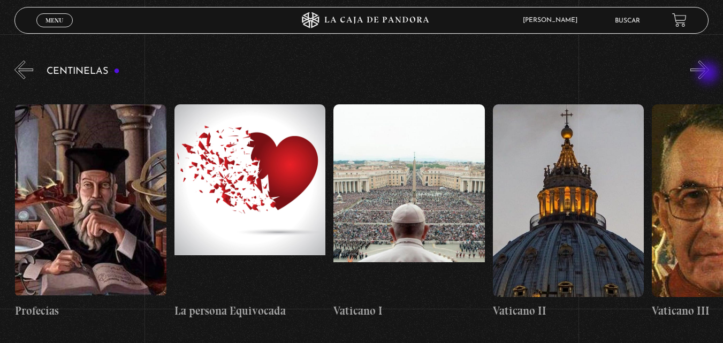
click at [709, 74] on button "»" at bounding box center [700, 70] width 19 height 19
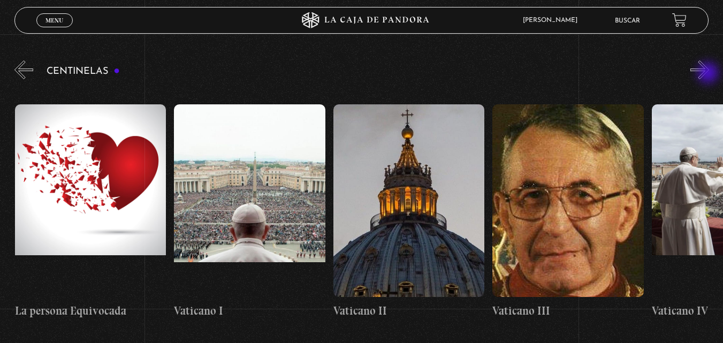
click at [709, 74] on button "»" at bounding box center [700, 70] width 19 height 19
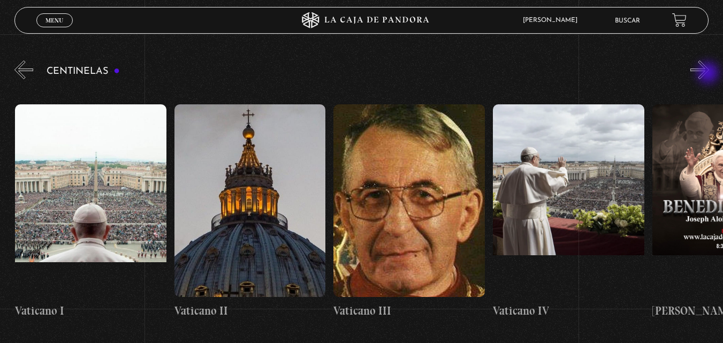
click at [709, 74] on button "»" at bounding box center [700, 70] width 19 height 19
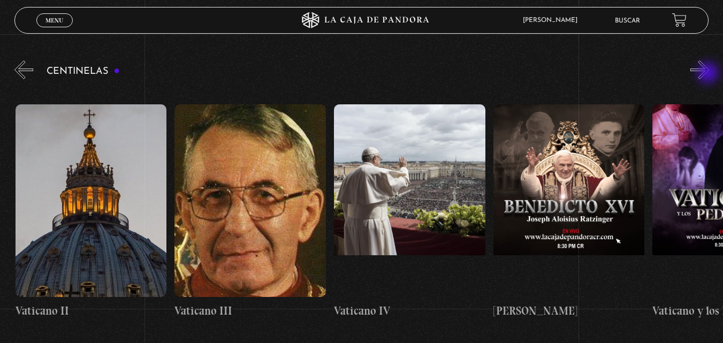
click at [709, 74] on button "»" at bounding box center [700, 70] width 19 height 19
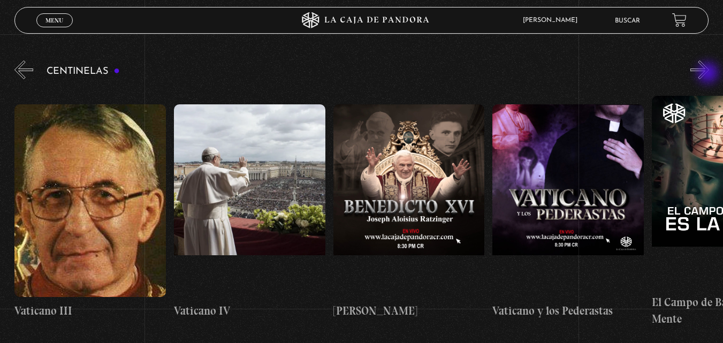
click at [709, 74] on button "»" at bounding box center [700, 70] width 19 height 19
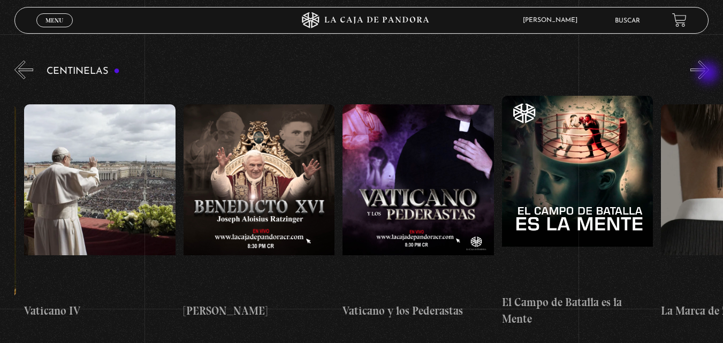
scroll to position [0, 13860]
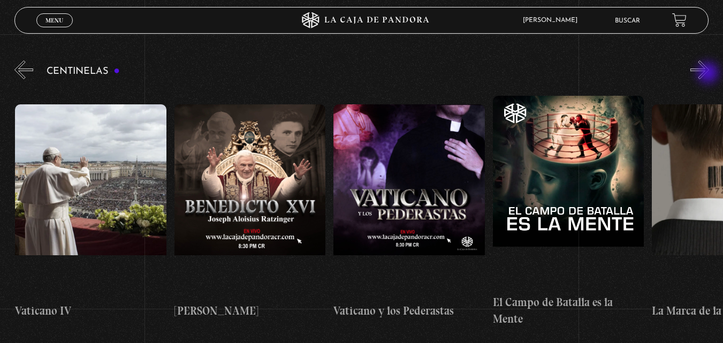
click at [709, 74] on button "»" at bounding box center [700, 70] width 19 height 19
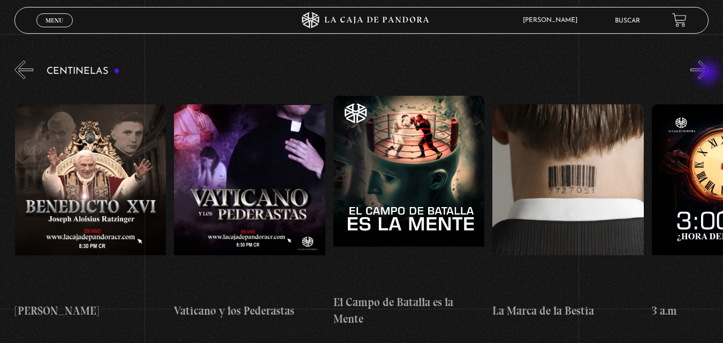
click at [709, 74] on button "»" at bounding box center [700, 70] width 19 height 19
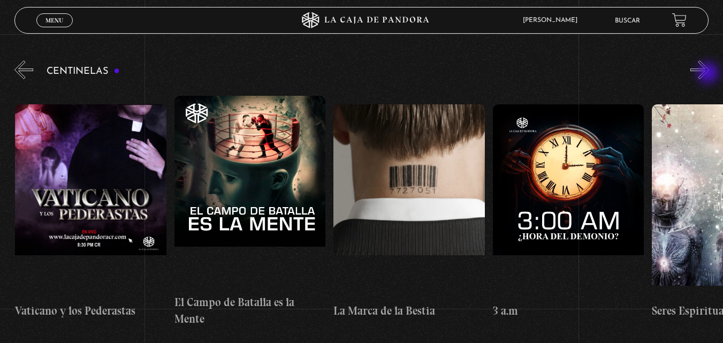
click at [709, 74] on button "»" at bounding box center [700, 70] width 19 height 19
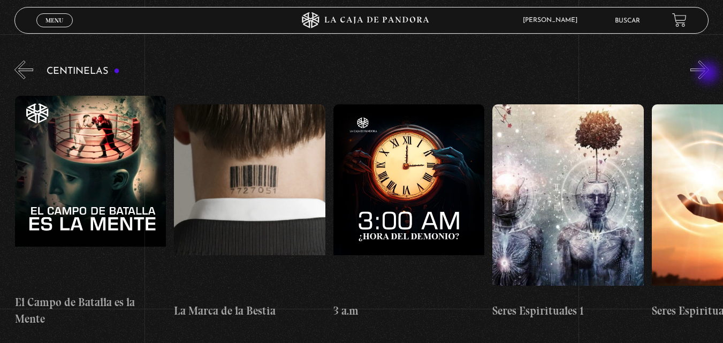
click at [709, 74] on button "»" at bounding box center [700, 70] width 19 height 19
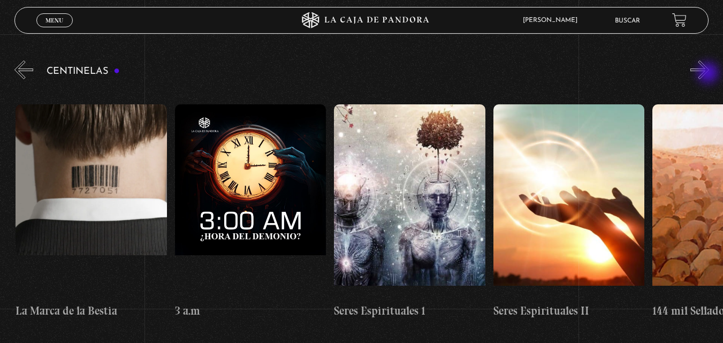
click at [709, 74] on button "»" at bounding box center [700, 70] width 19 height 19
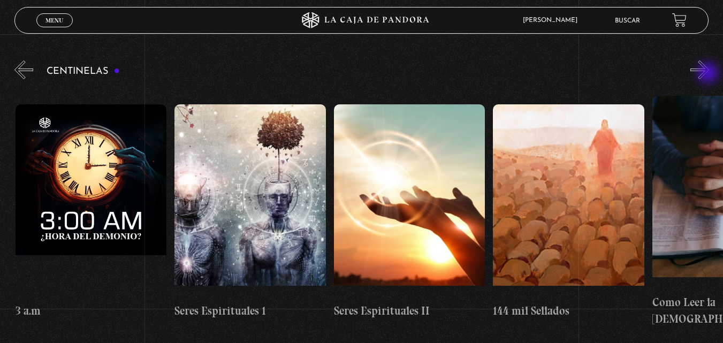
click at [709, 74] on button "»" at bounding box center [700, 70] width 19 height 19
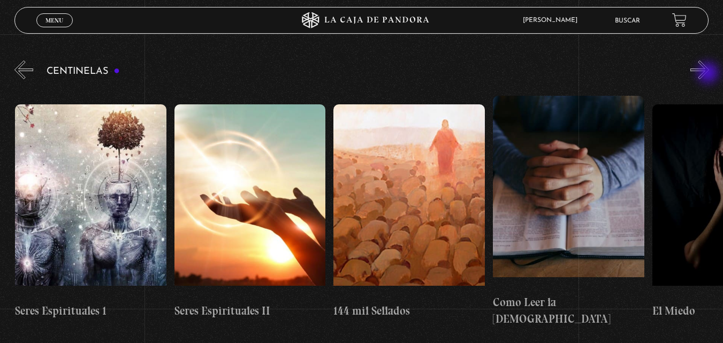
click at [709, 74] on button "»" at bounding box center [700, 70] width 19 height 19
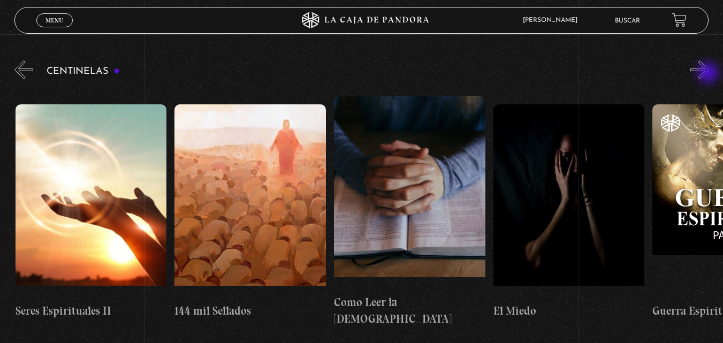
click at [709, 74] on button "»" at bounding box center [700, 70] width 19 height 19
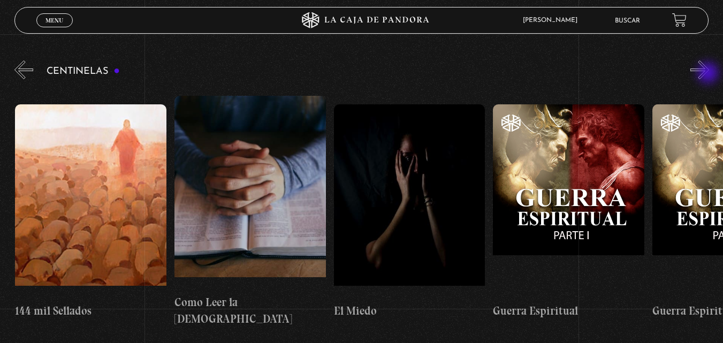
click at [709, 74] on button "»" at bounding box center [700, 70] width 19 height 19
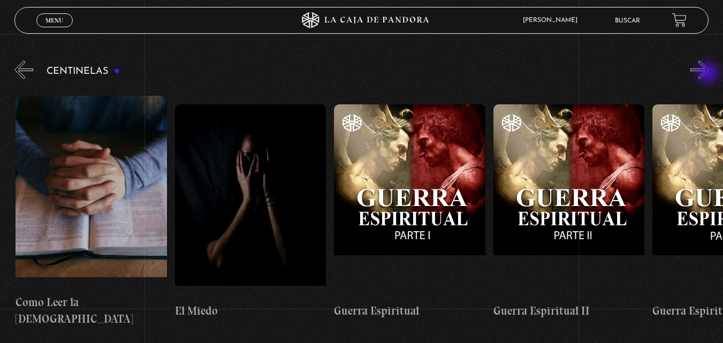
click at [709, 74] on button "»" at bounding box center [700, 70] width 19 height 19
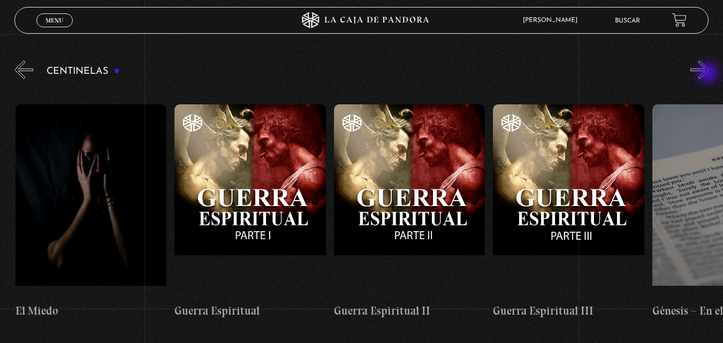
click at [709, 74] on button "»" at bounding box center [700, 70] width 19 height 19
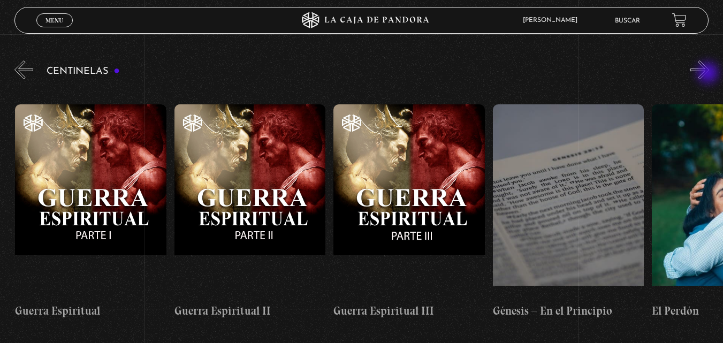
scroll to position [0, 15612]
click at [709, 74] on button "»" at bounding box center [700, 70] width 19 height 19
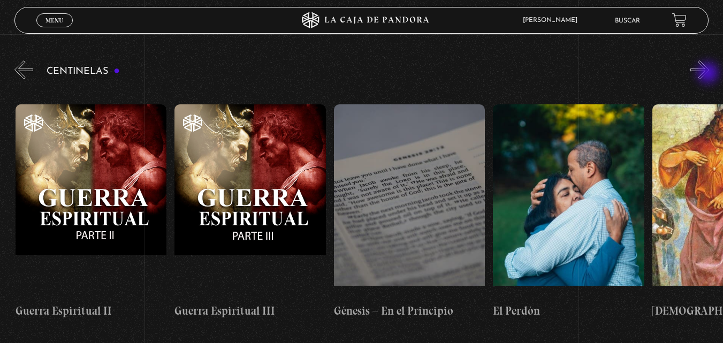
scroll to position [0, 15772]
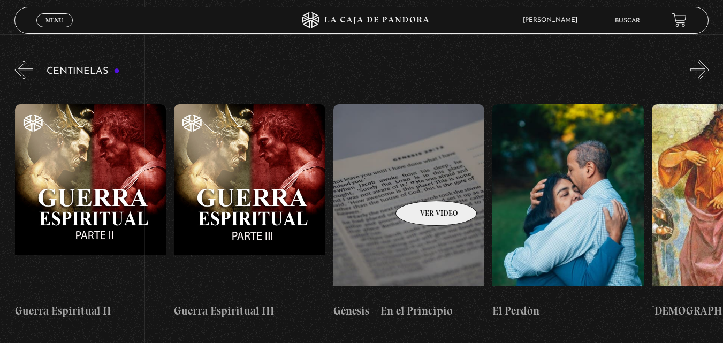
click at [422, 185] on figure at bounding box center [410, 200] width 152 height 193
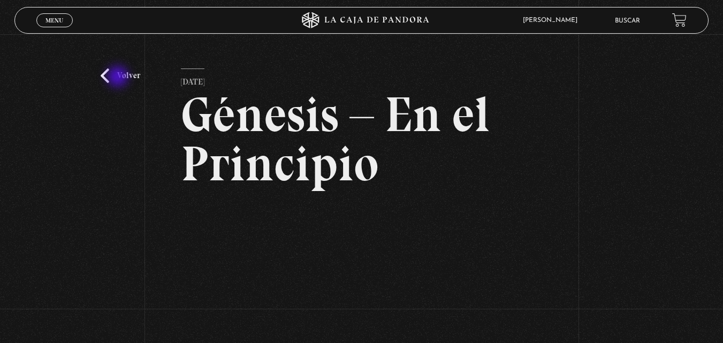
click at [119, 81] on link "Volver" at bounding box center [121, 76] width 40 height 14
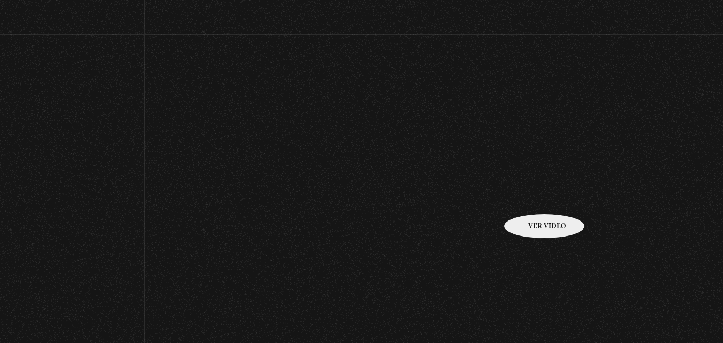
scroll to position [112, 0]
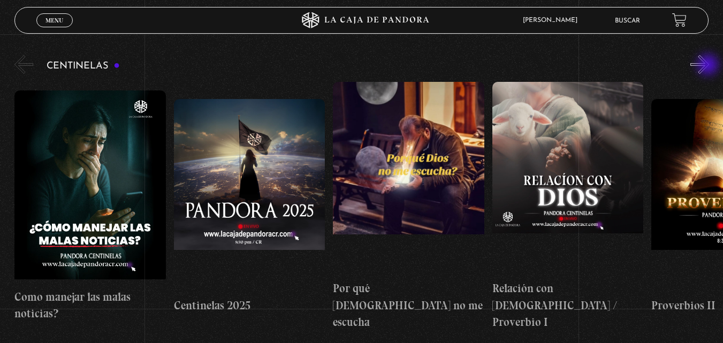
click at [709, 66] on button "»" at bounding box center [700, 64] width 19 height 19
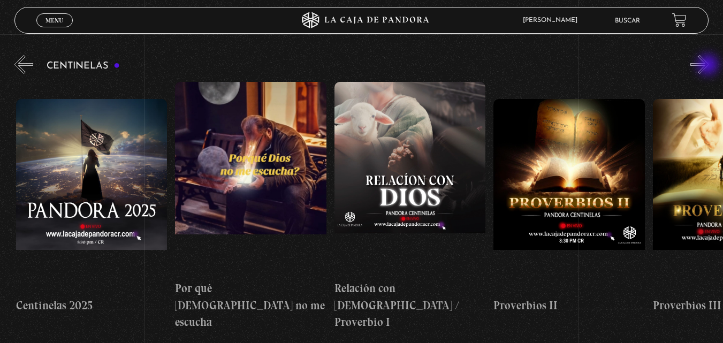
click at [709, 66] on button "»" at bounding box center [700, 64] width 19 height 19
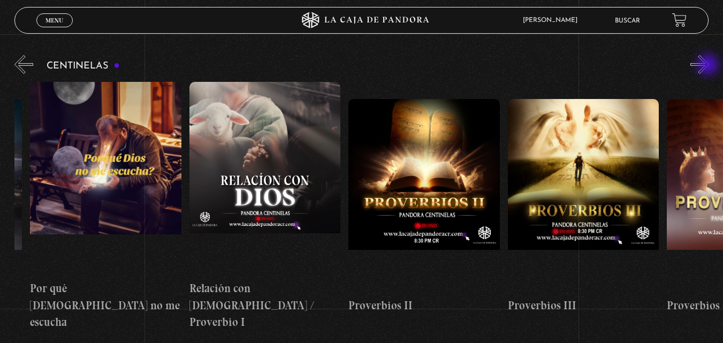
click at [709, 66] on button "»" at bounding box center [700, 64] width 19 height 19
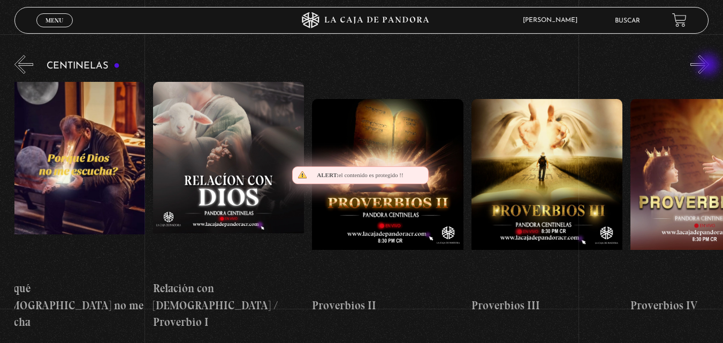
click at [709, 66] on button "»" at bounding box center [700, 64] width 19 height 19
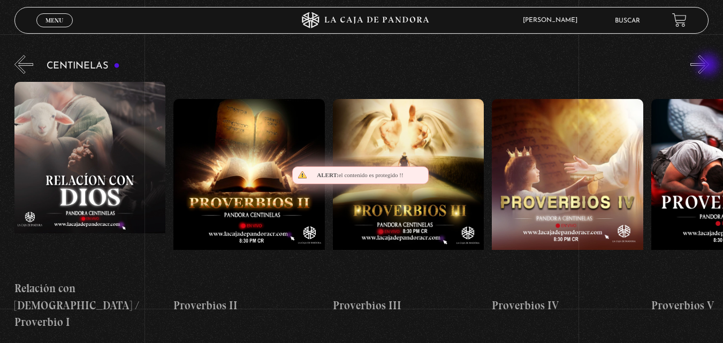
click at [709, 66] on button "»" at bounding box center [700, 64] width 19 height 19
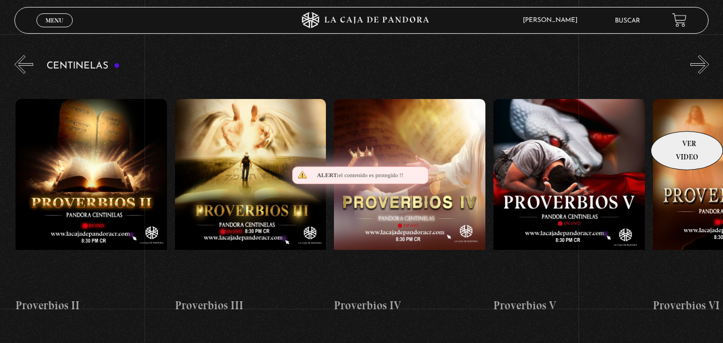
scroll to position [0, 637]
